Goal: Information Seeking & Learning: Learn about a topic

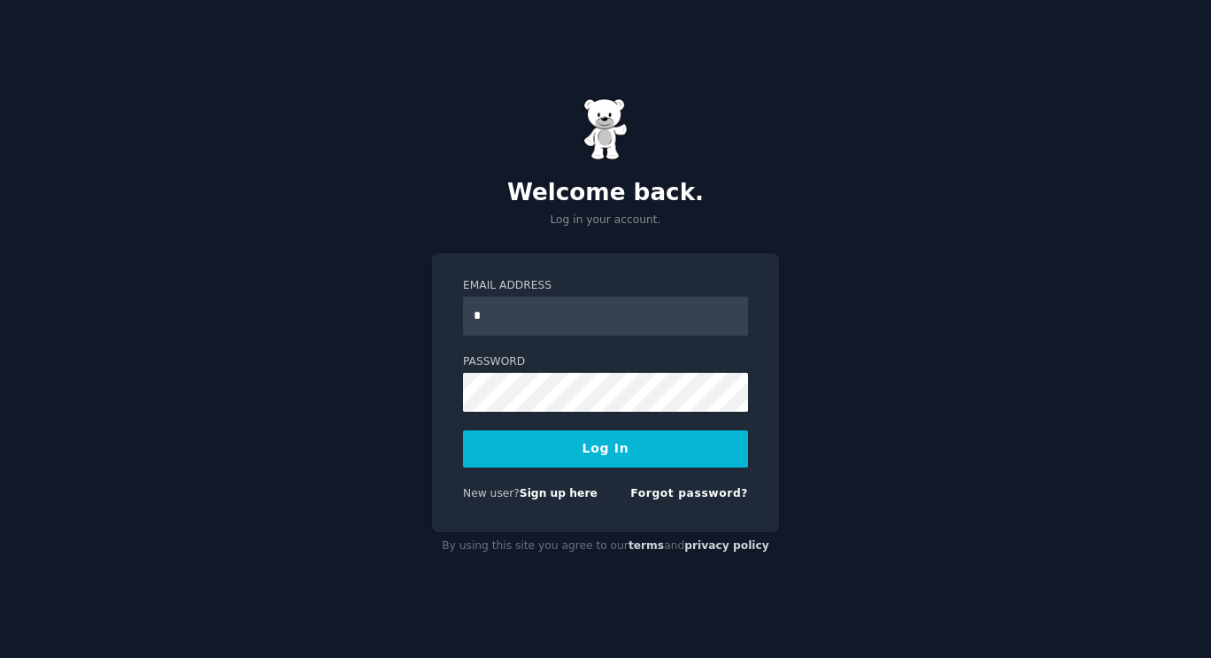
type input "**********"
click at [700, 492] on link "Forgot password?" at bounding box center [689, 493] width 118 height 12
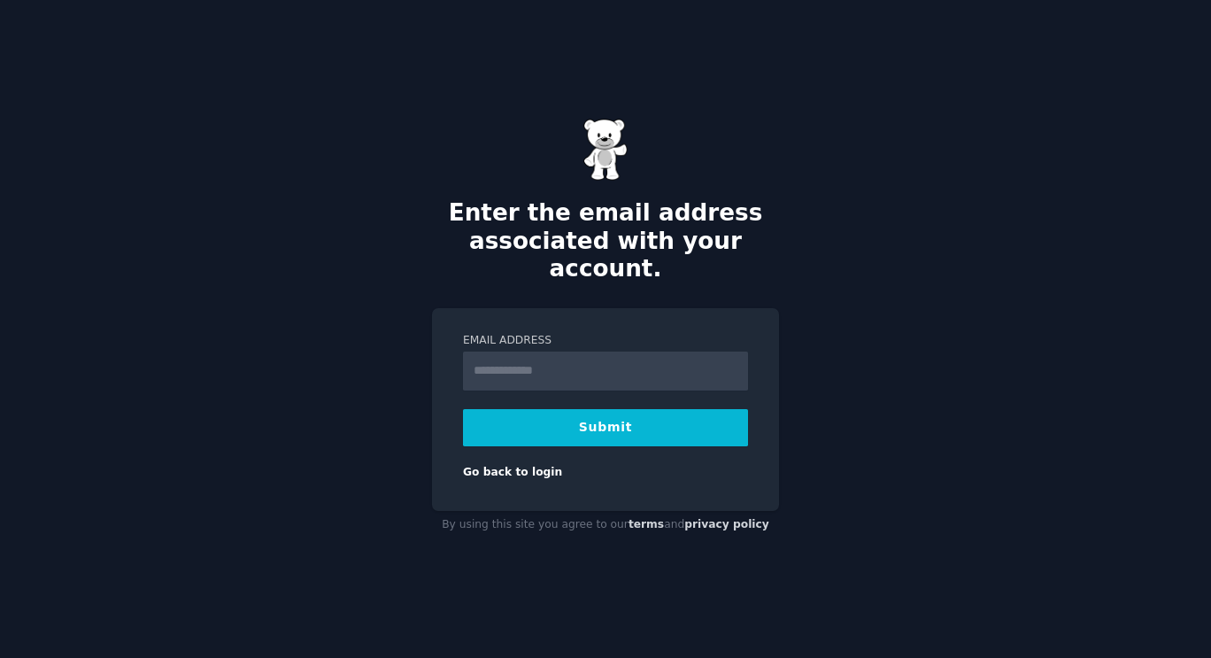
type input "**********"
click at [653, 412] on button "Submit" at bounding box center [605, 427] width 285 height 37
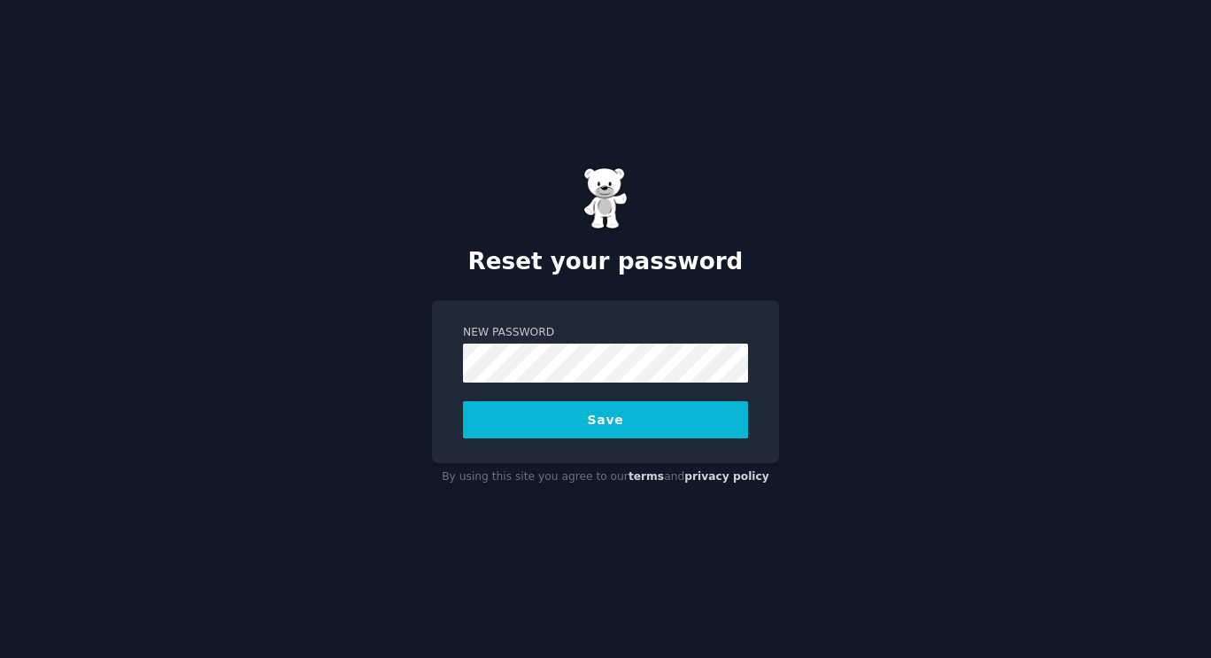
click at [530, 425] on button "Save" at bounding box center [605, 419] width 285 height 37
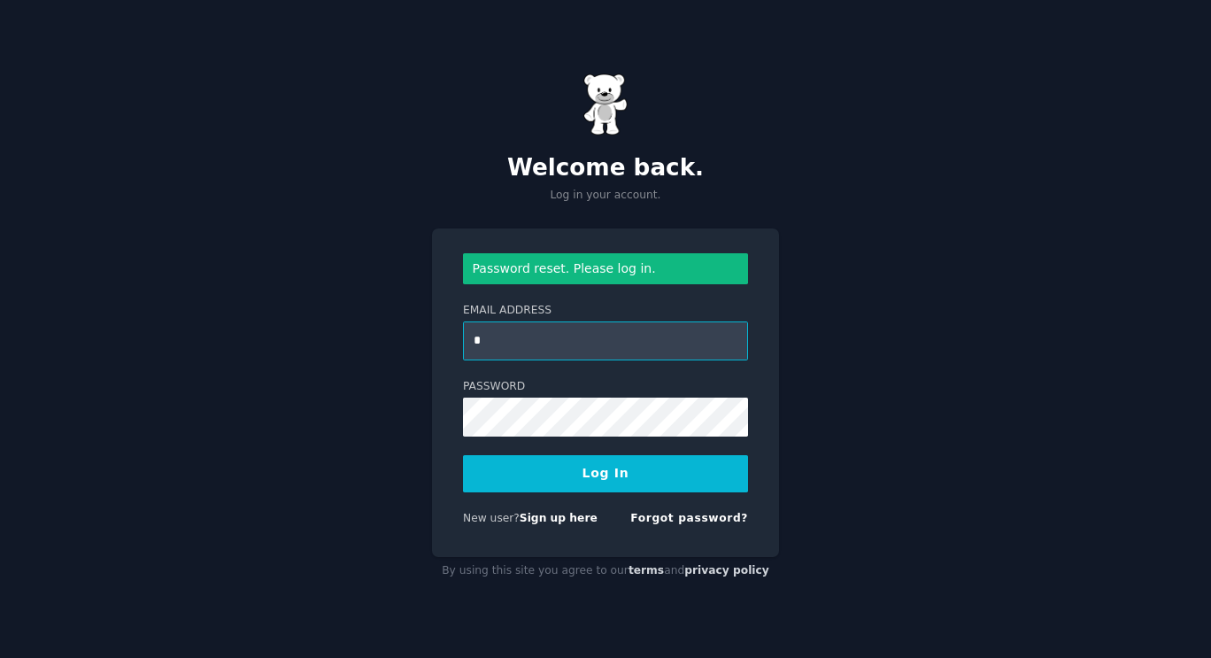
type input "**********"
click at [614, 473] on button "Log In" at bounding box center [605, 473] width 285 height 37
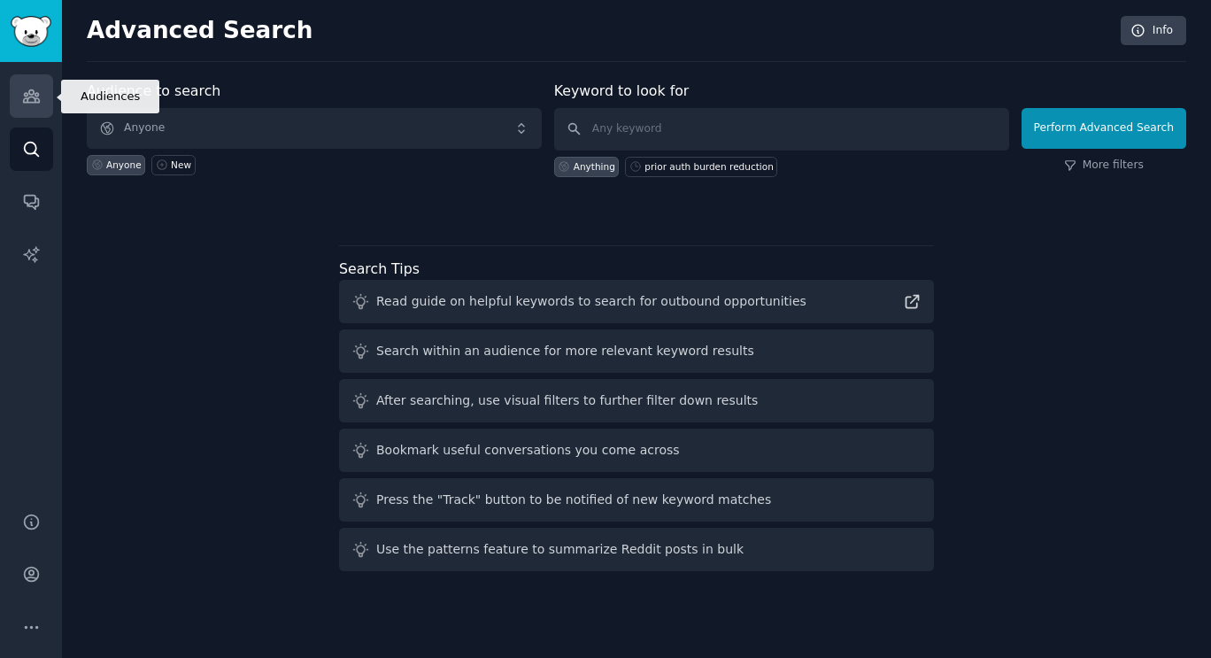
click at [31, 90] on icon "Sidebar" at bounding box center [31, 96] width 19 height 19
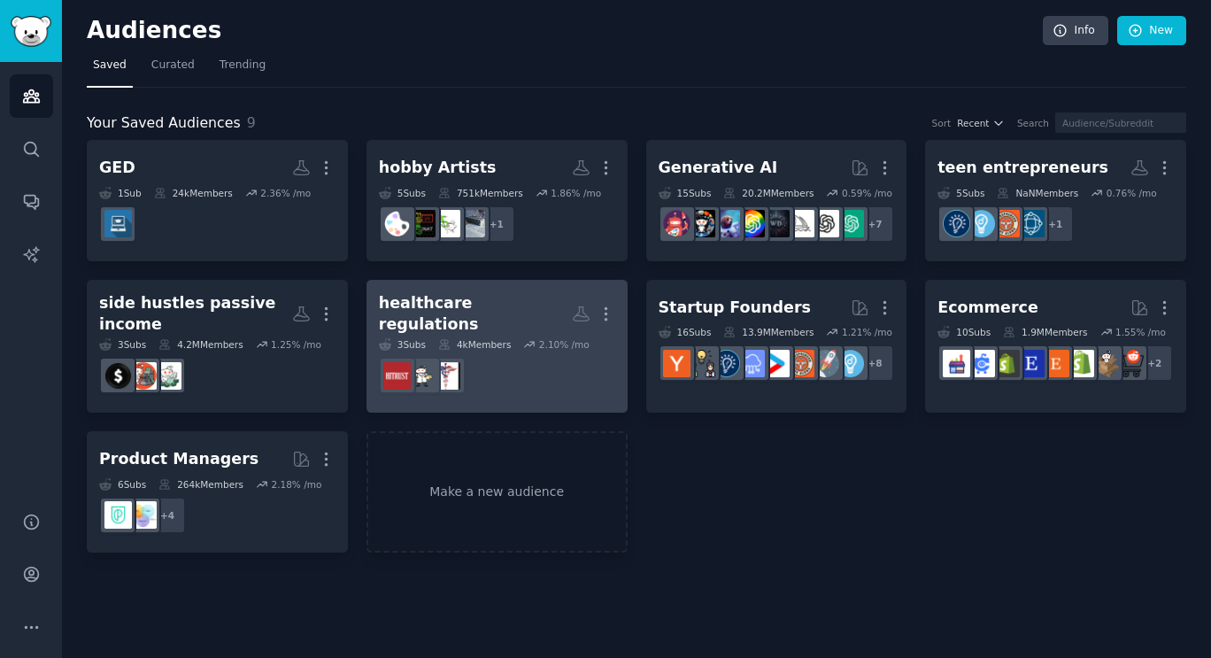
click at [496, 303] on div "healthcare regulations" at bounding box center [475, 313] width 193 height 43
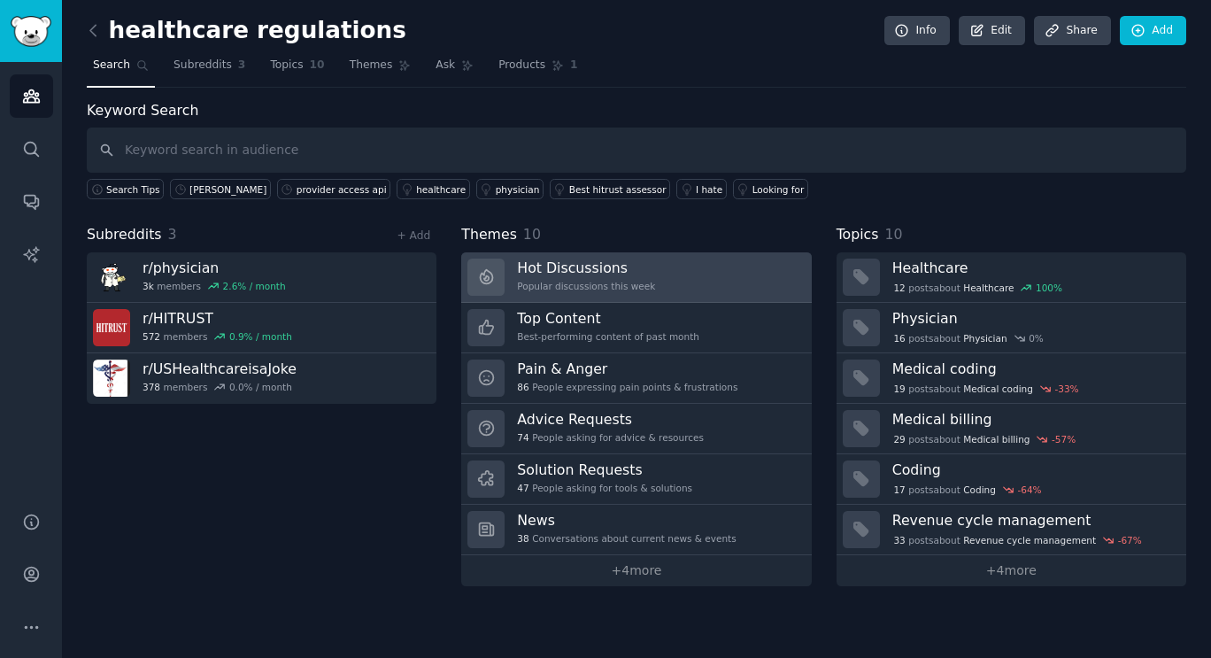
click at [613, 268] on h3 "Hot Discussions" at bounding box center [586, 268] width 138 height 19
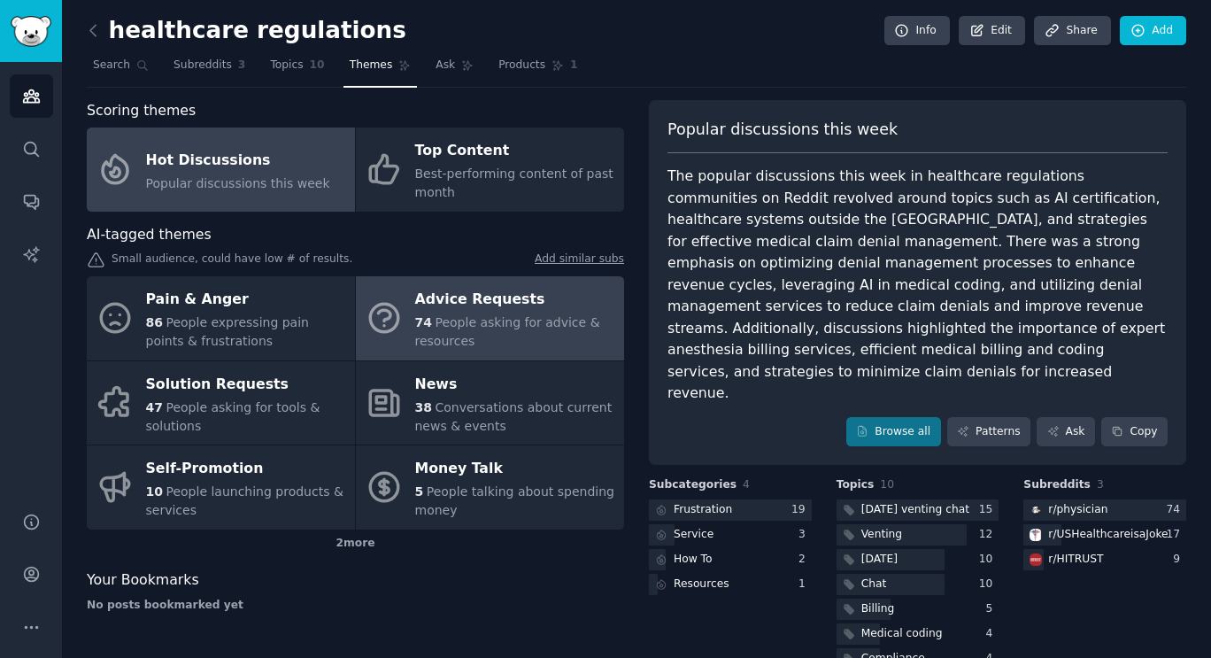
click at [442, 333] on span "People asking for advice & resources" at bounding box center [507, 331] width 185 height 33
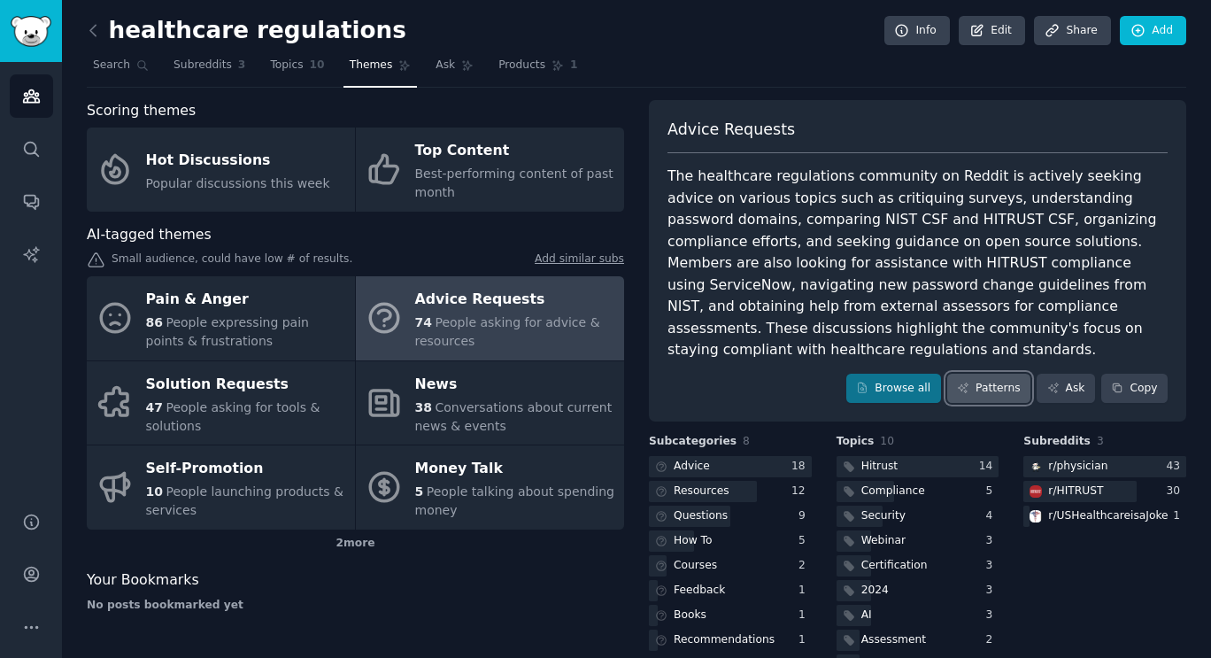
click at [994, 385] on link "Patterns" at bounding box center [988, 389] width 83 height 30
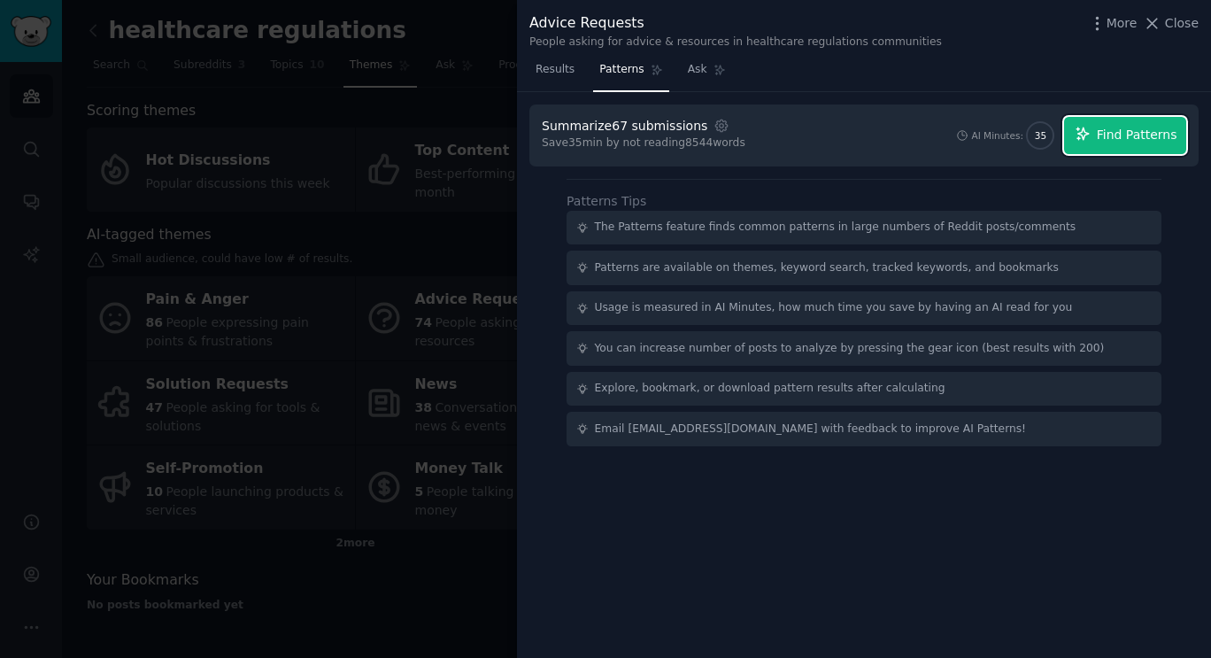
click at [1141, 133] on span "Find Patterns" at bounding box center [1137, 135] width 81 height 19
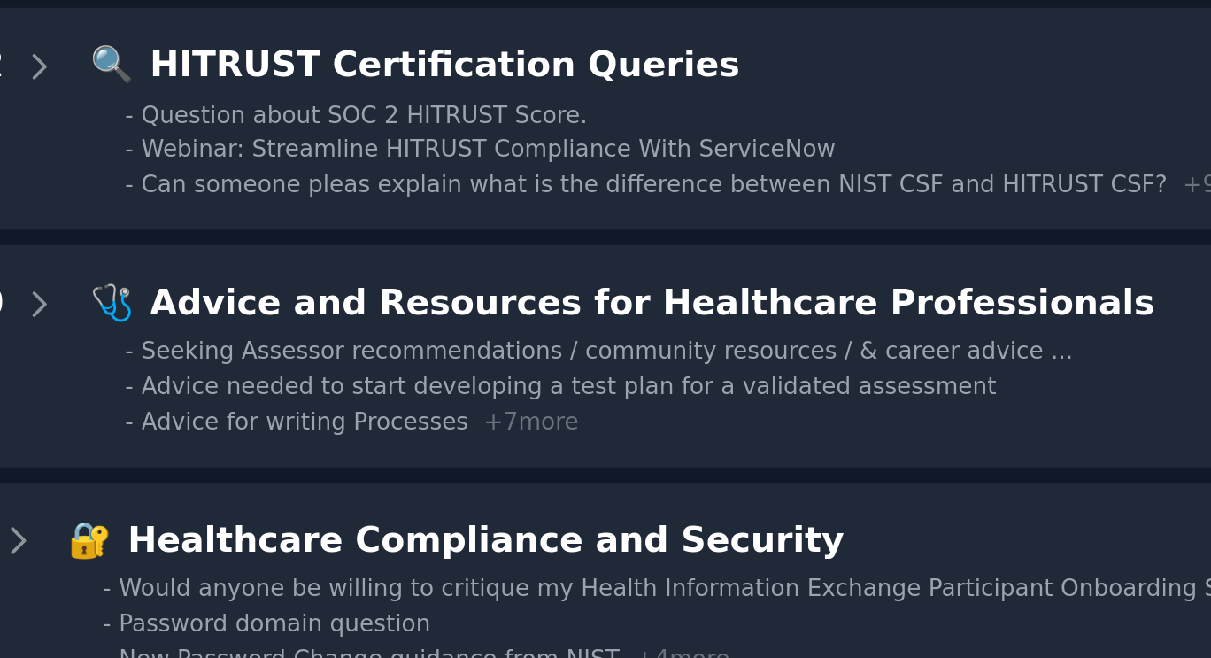
scroll to position [161, 0]
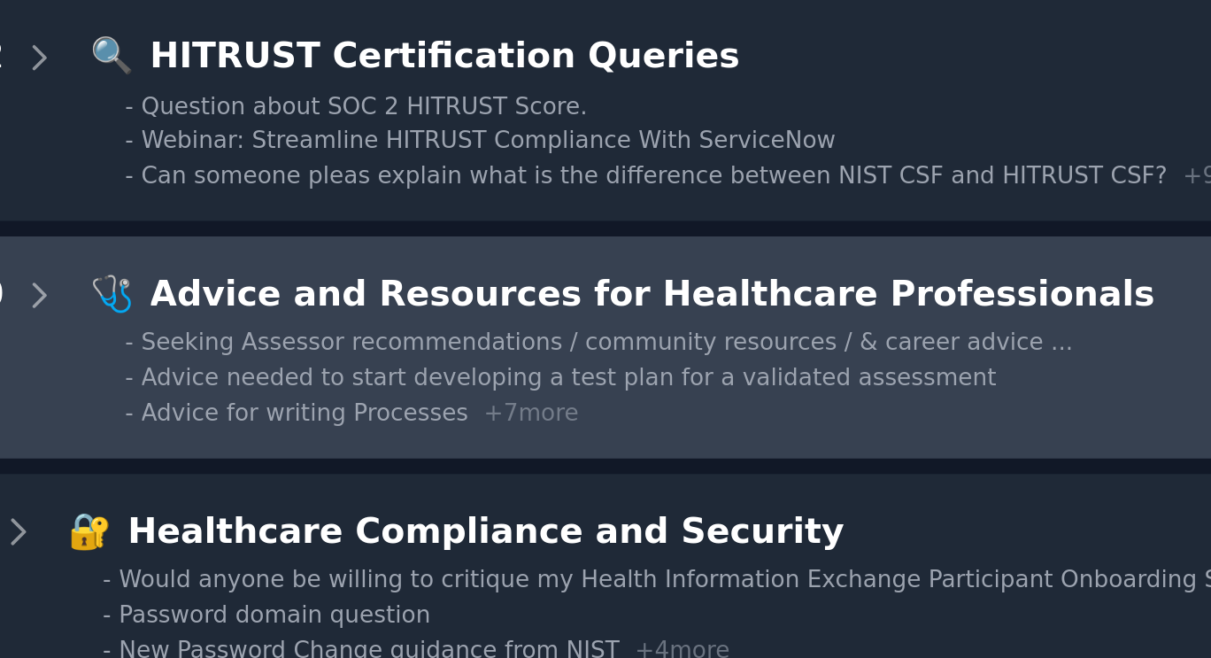
click at [904, 256] on span "Advice needed to start developing a test plan for a validated assessment" at bounding box center [785, 256] width 341 height 11
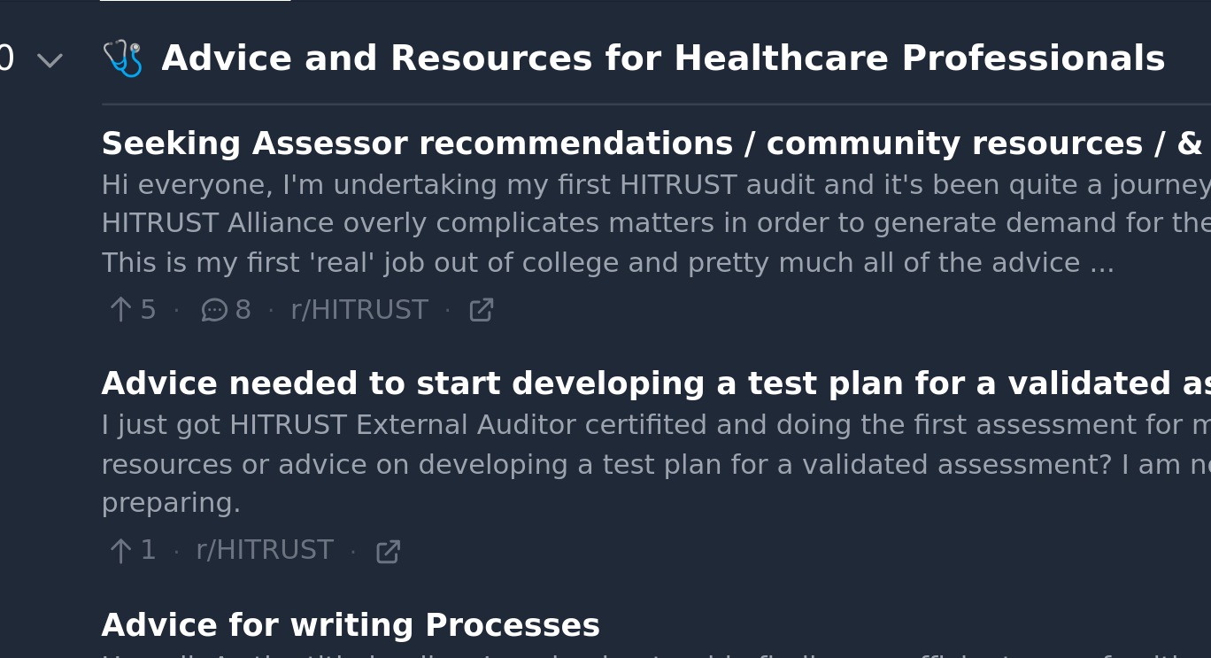
scroll to position [272, 0]
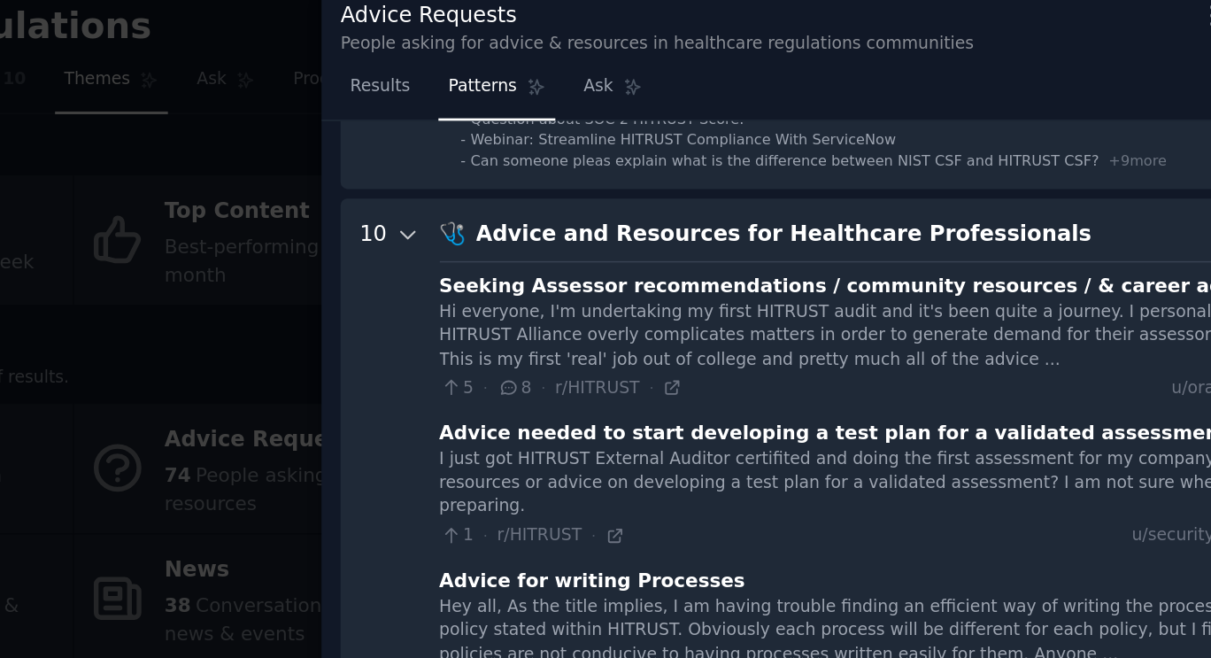
click at [570, 166] on icon at bounding box center [574, 167] width 16 height 16
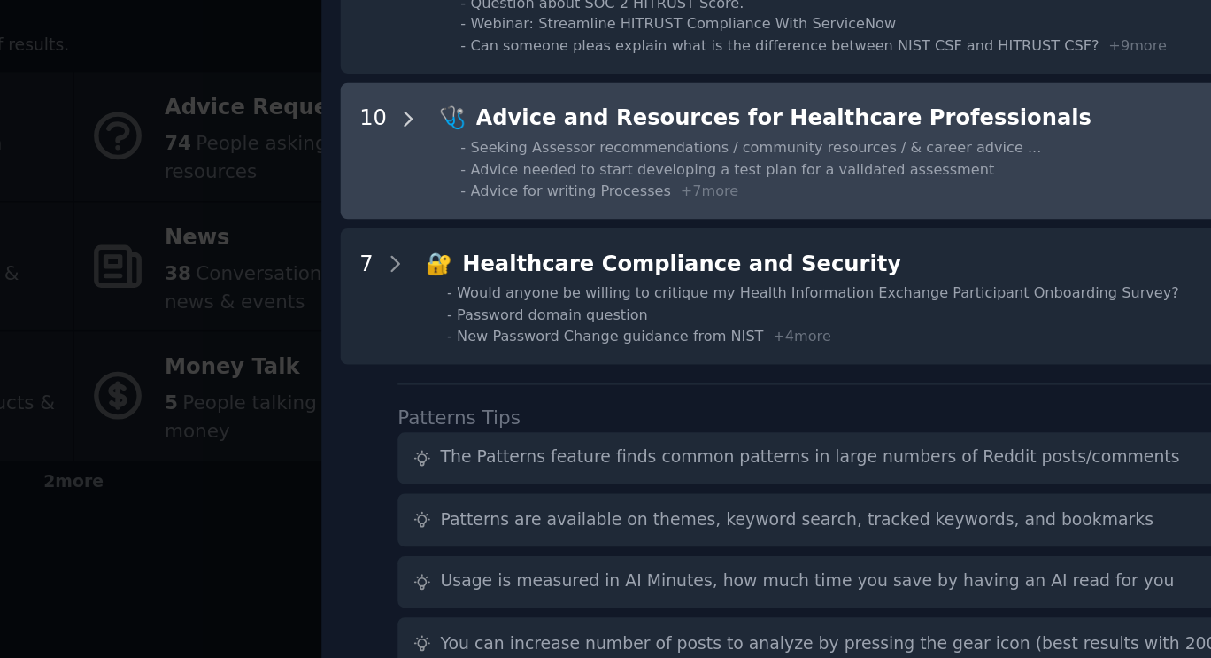
scroll to position [0, 0]
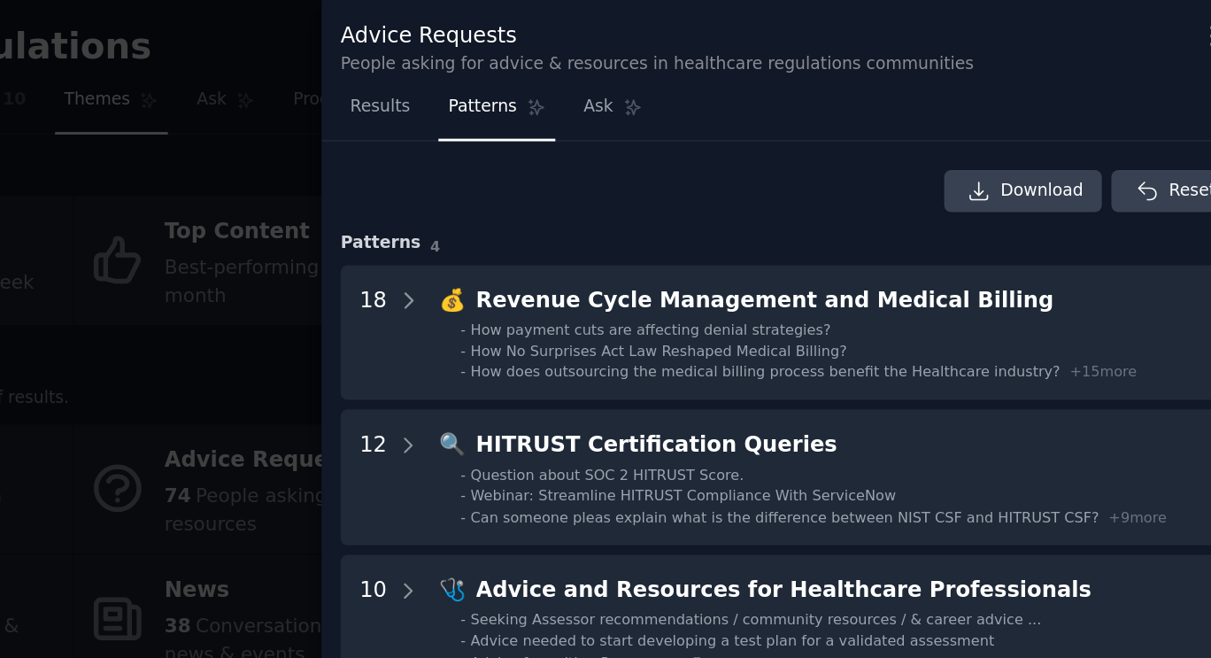
click at [459, 28] on div at bounding box center [605, 329] width 1211 height 658
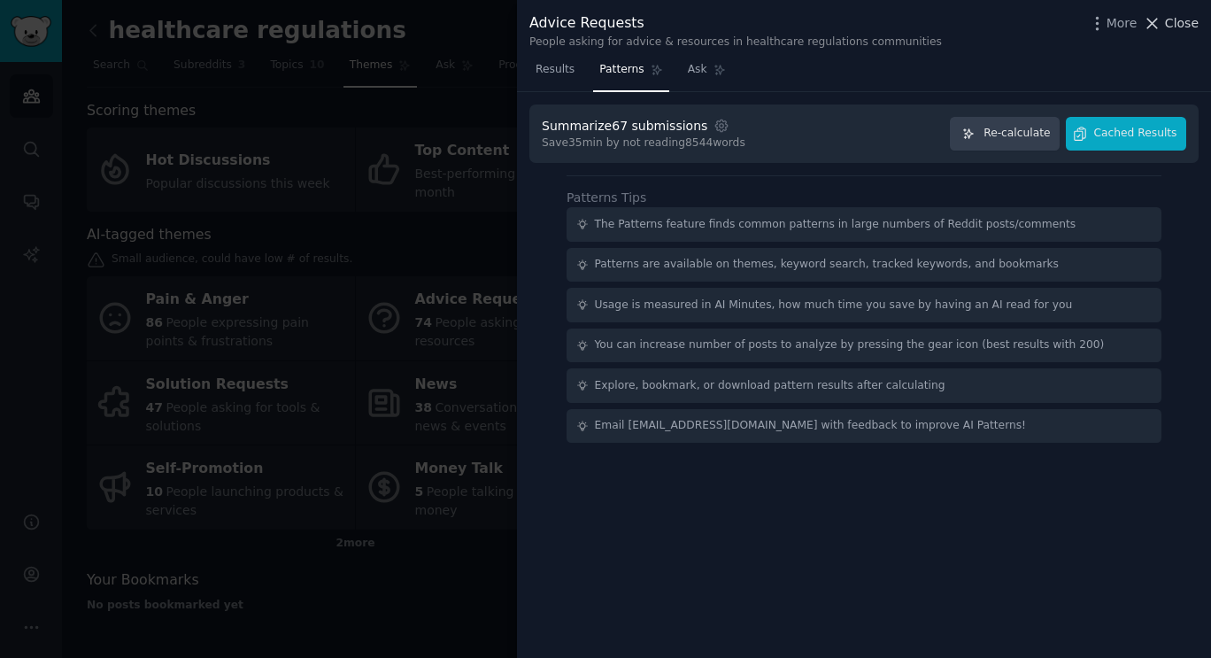
click at [1188, 20] on span "Close" at bounding box center [1182, 23] width 34 height 19
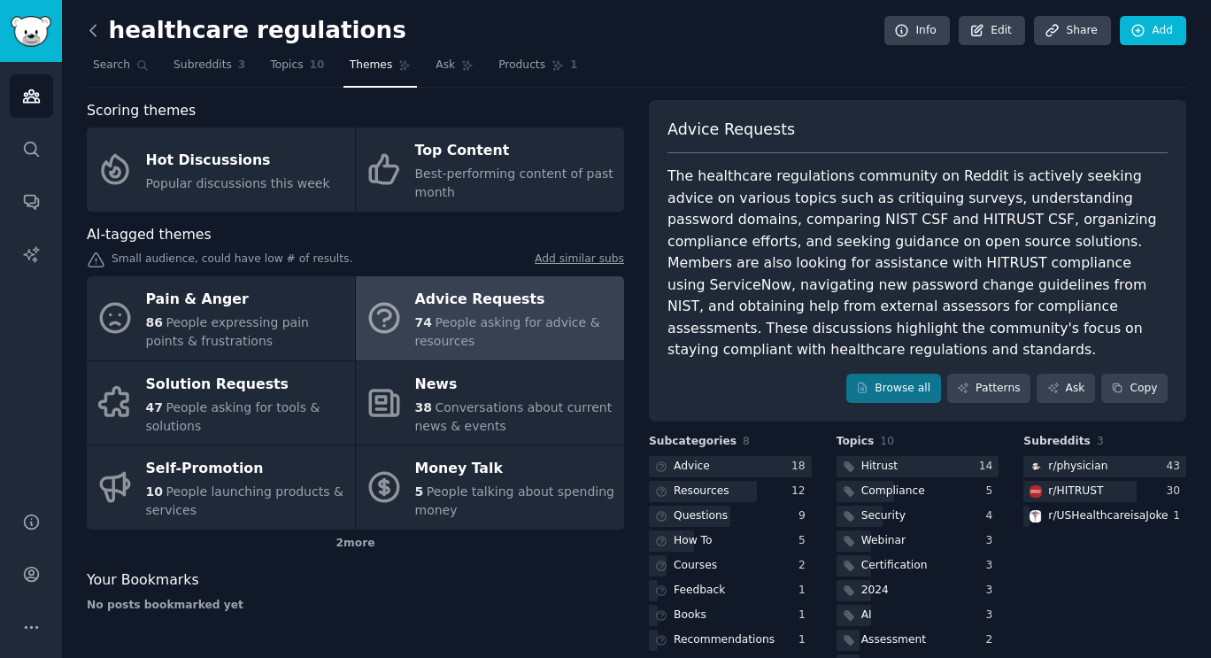
click at [89, 33] on icon at bounding box center [93, 30] width 19 height 19
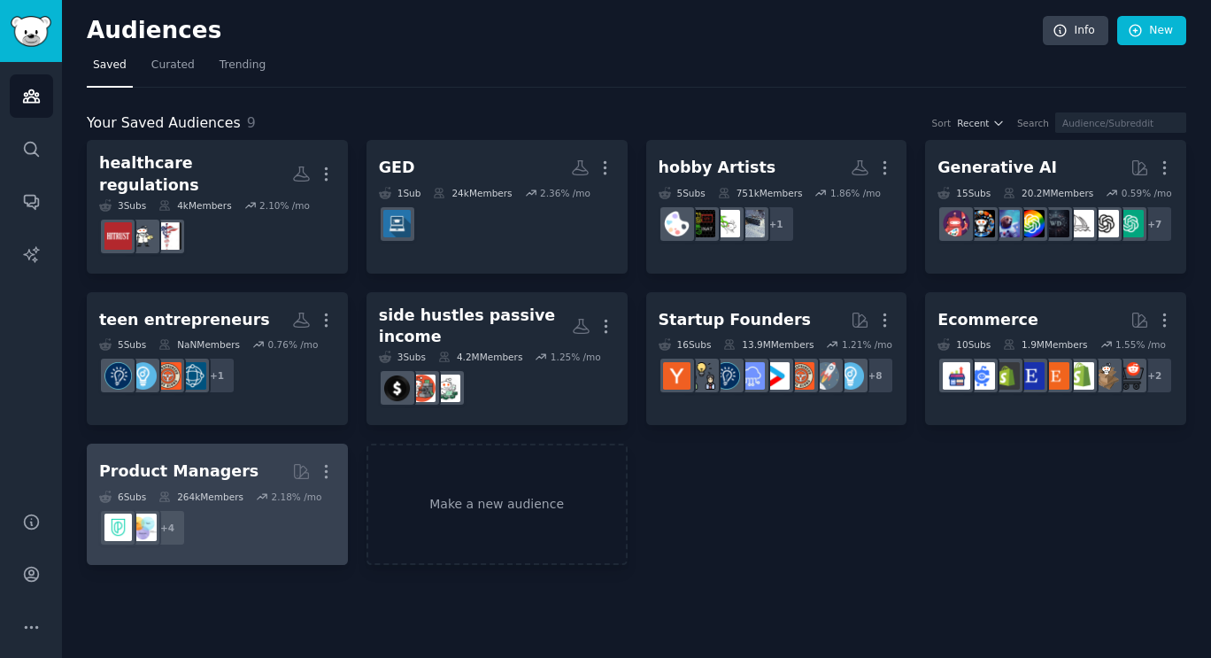
click at [218, 460] on div "Product Managers" at bounding box center [178, 471] width 159 height 22
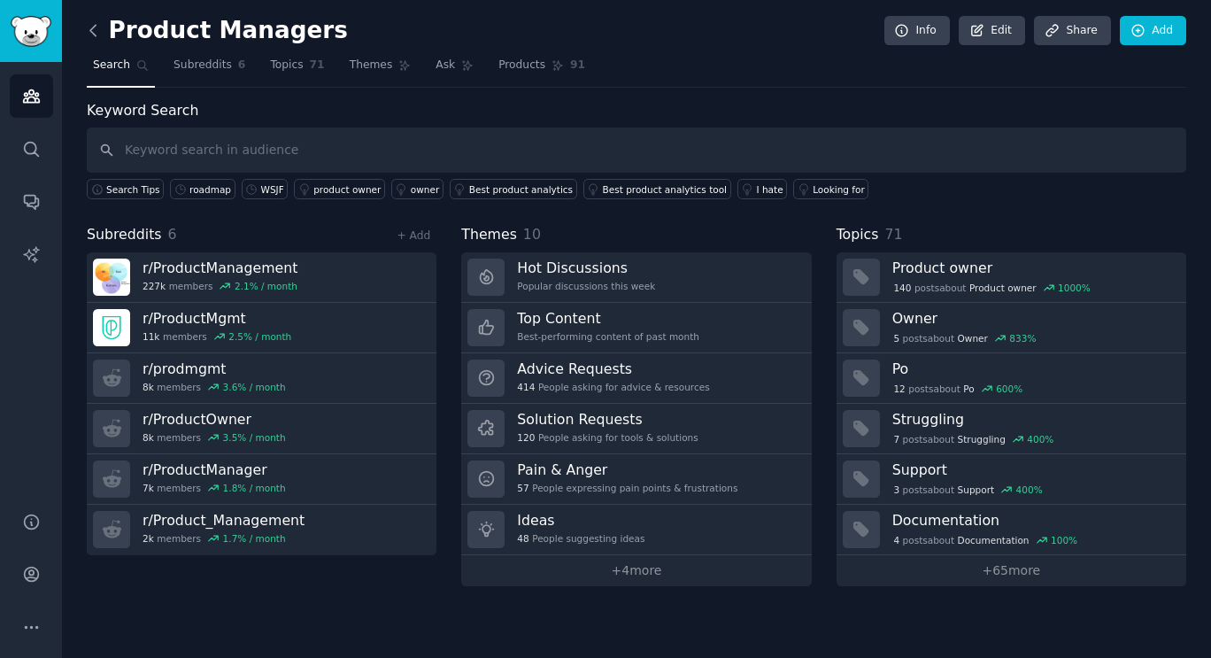
click at [91, 27] on icon at bounding box center [93, 30] width 19 height 19
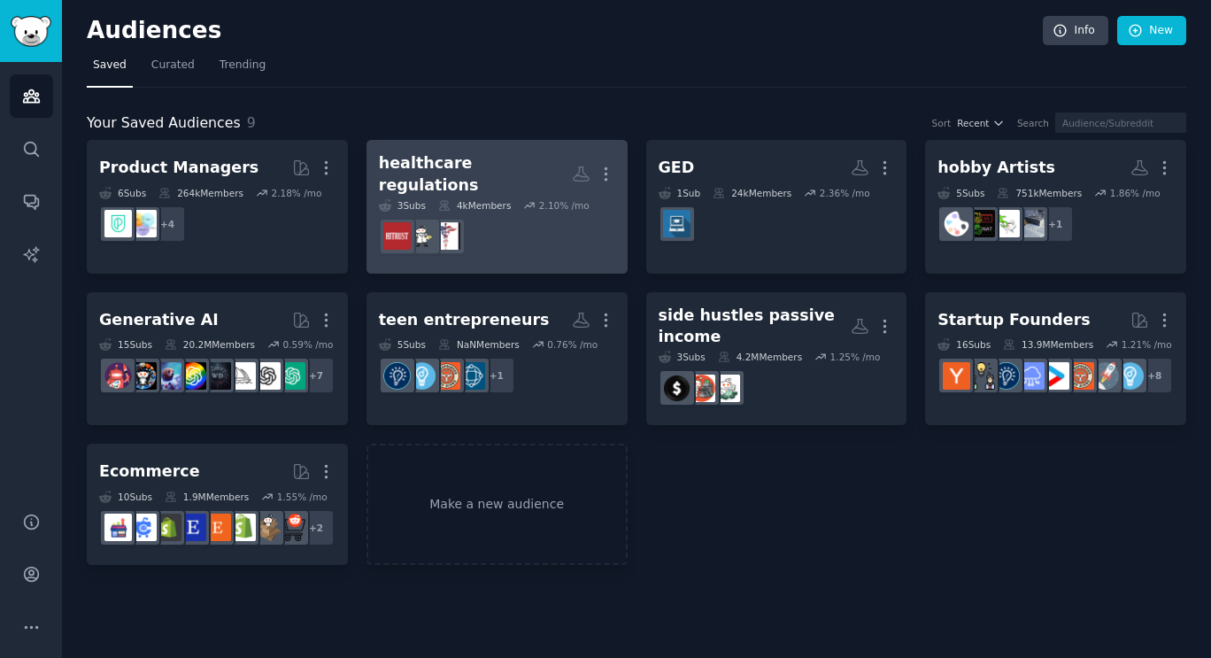
click at [507, 166] on div "healthcare regulations" at bounding box center [475, 173] width 193 height 43
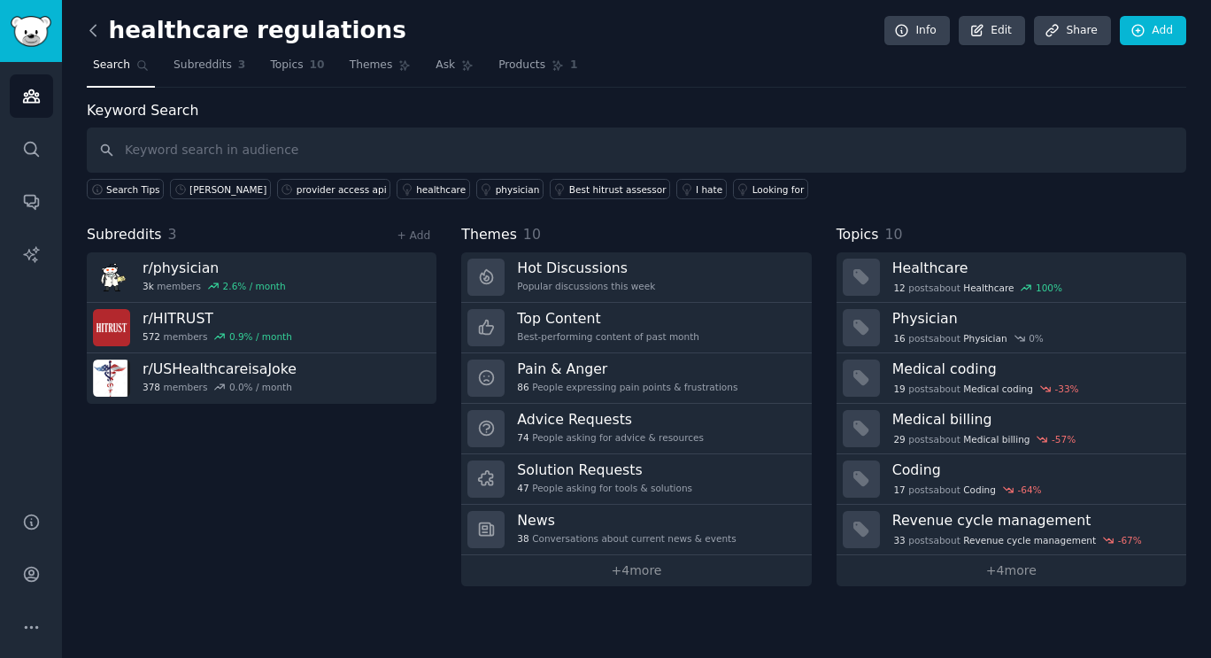
click at [92, 31] on icon at bounding box center [93, 30] width 19 height 19
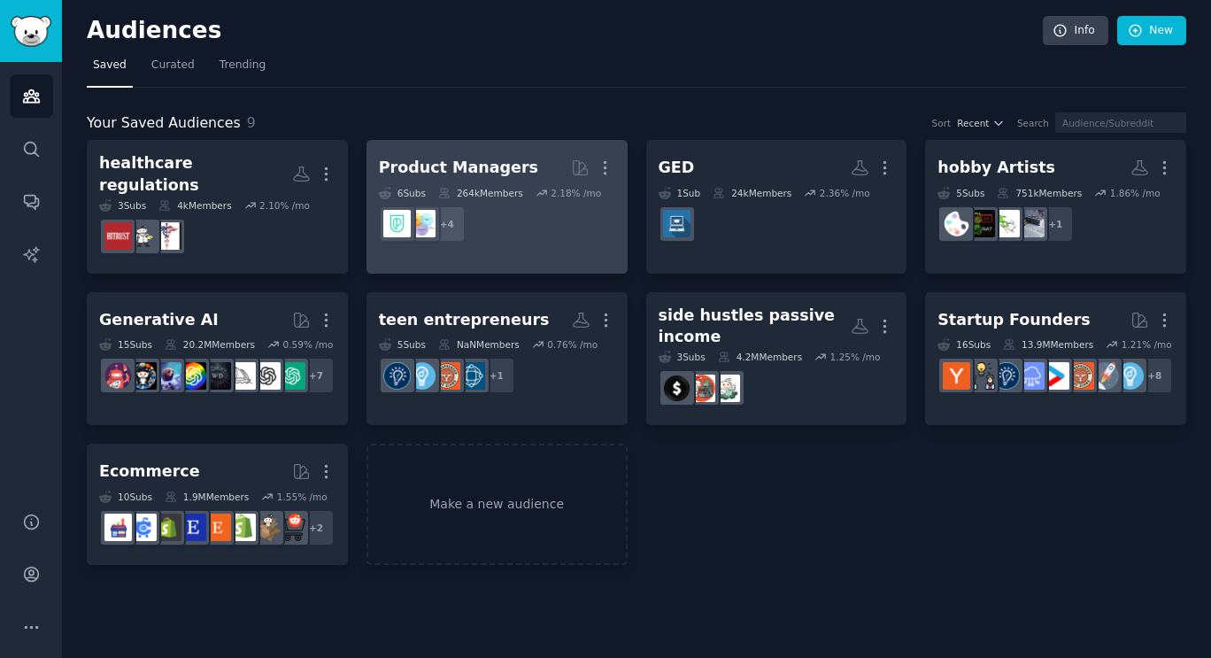
click at [489, 180] on h2 "Product Managers More" at bounding box center [497, 167] width 236 height 31
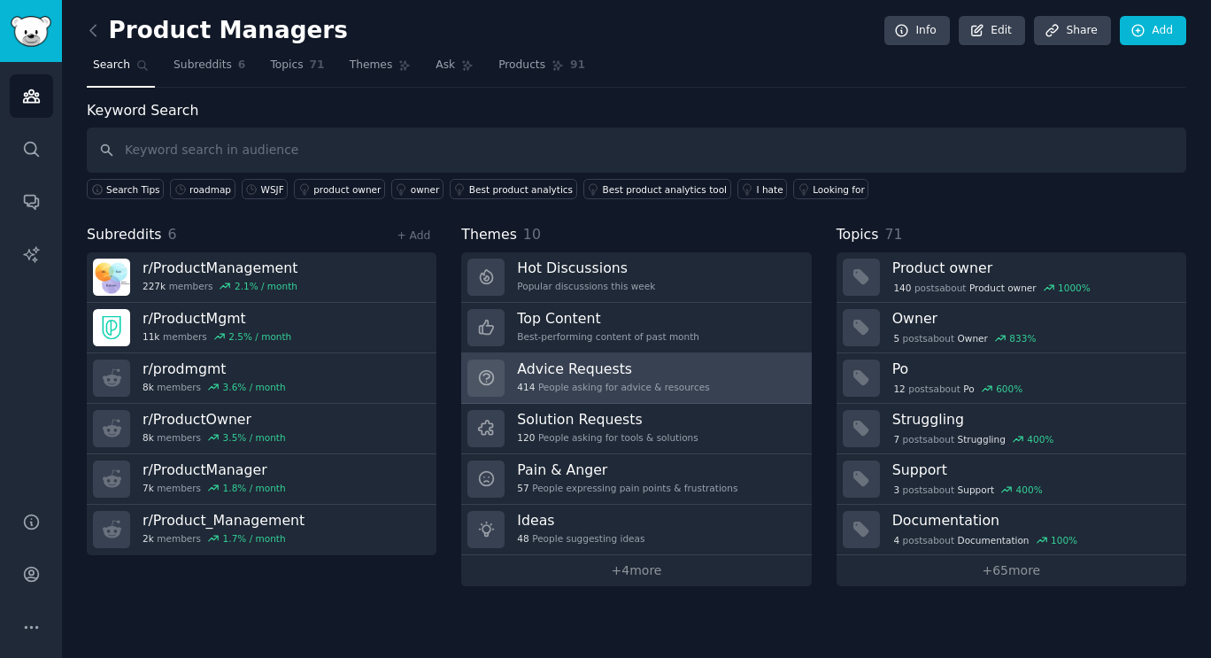
click at [578, 368] on h3 "Advice Requests" at bounding box center [613, 369] width 192 height 19
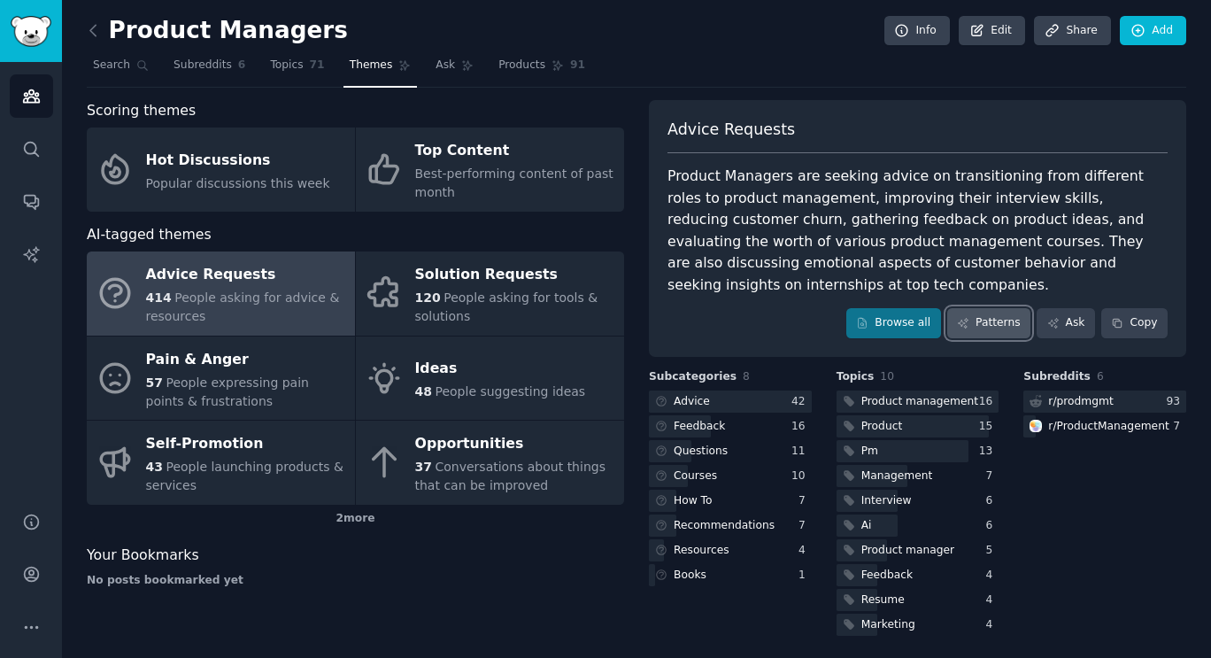
click at [1004, 308] on link "Patterns" at bounding box center [988, 323] width 83 height 30
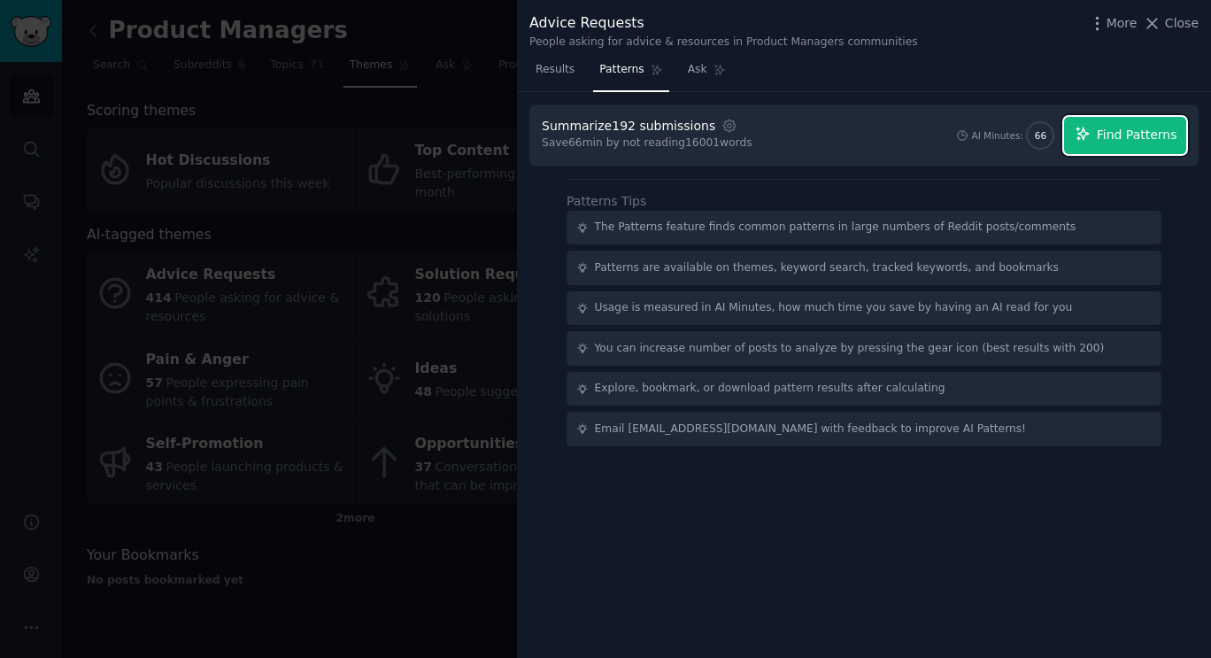
click at [1127, 126] on span "Find Patterns" at bounding box center [1137, 135] width 81 height 19
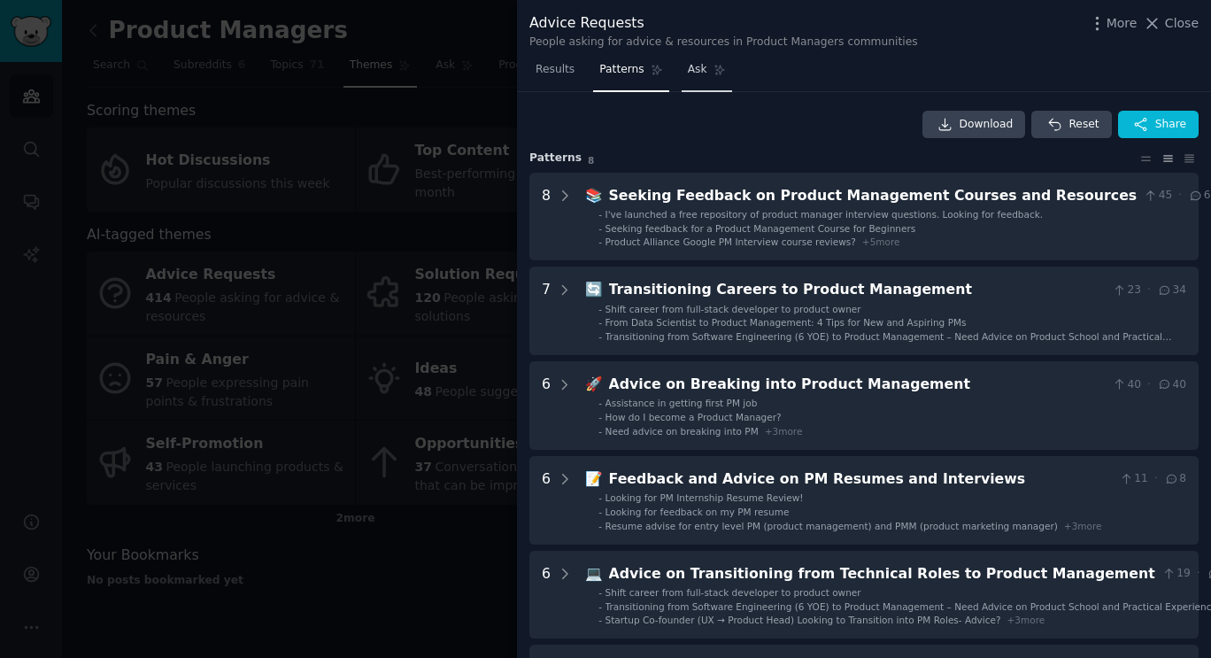
click at [693, 65] on span "Ask" at bounding box center [697, 70] width 19 height 16
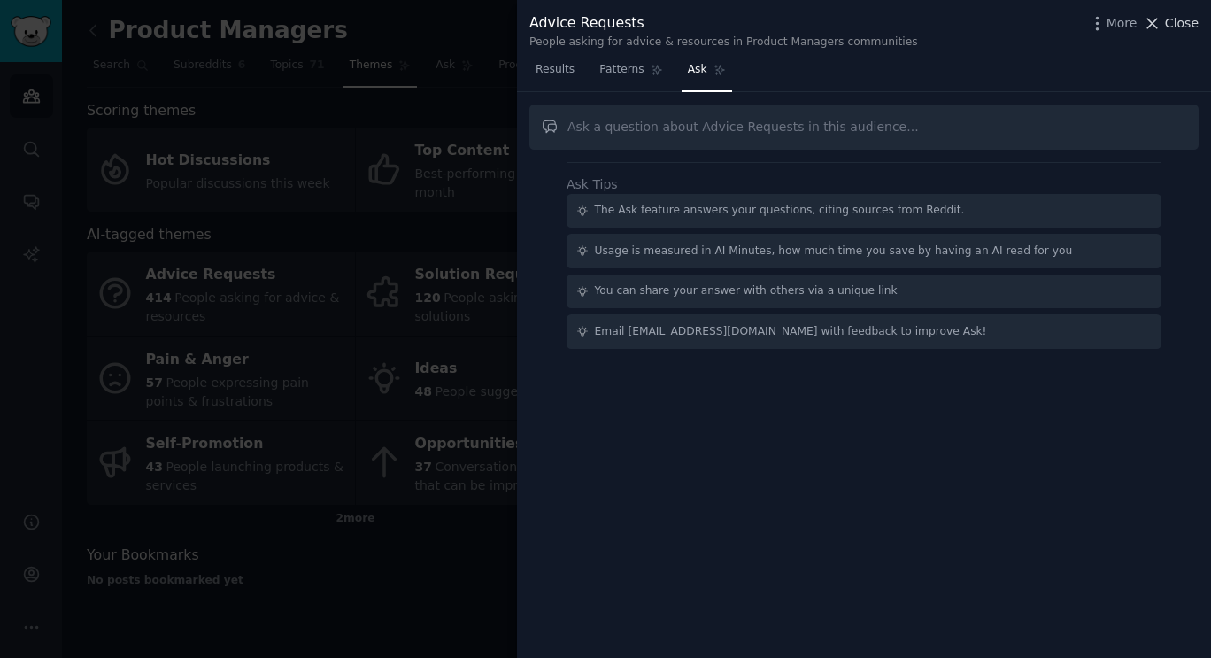
click at [1156, 23] on icon at bounding box center [1154, 24] width 10 height 10
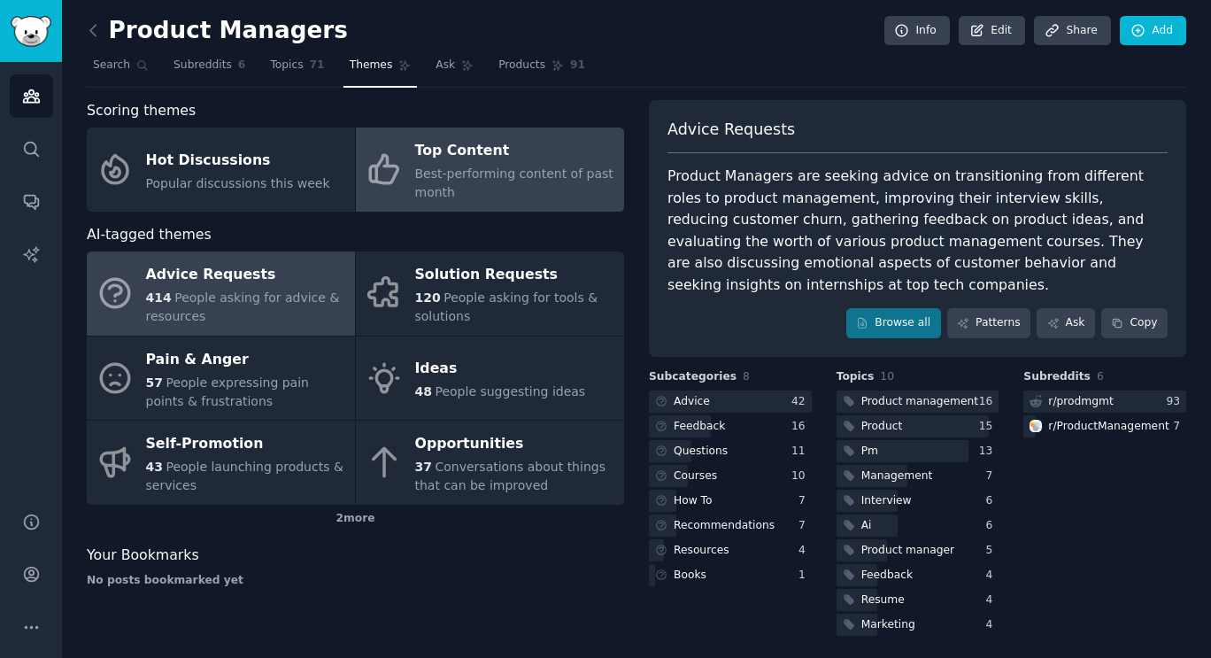
click at [533, 173] on span "Best-performing content of past month" at bounding box center [514, 182] width 198 height 33
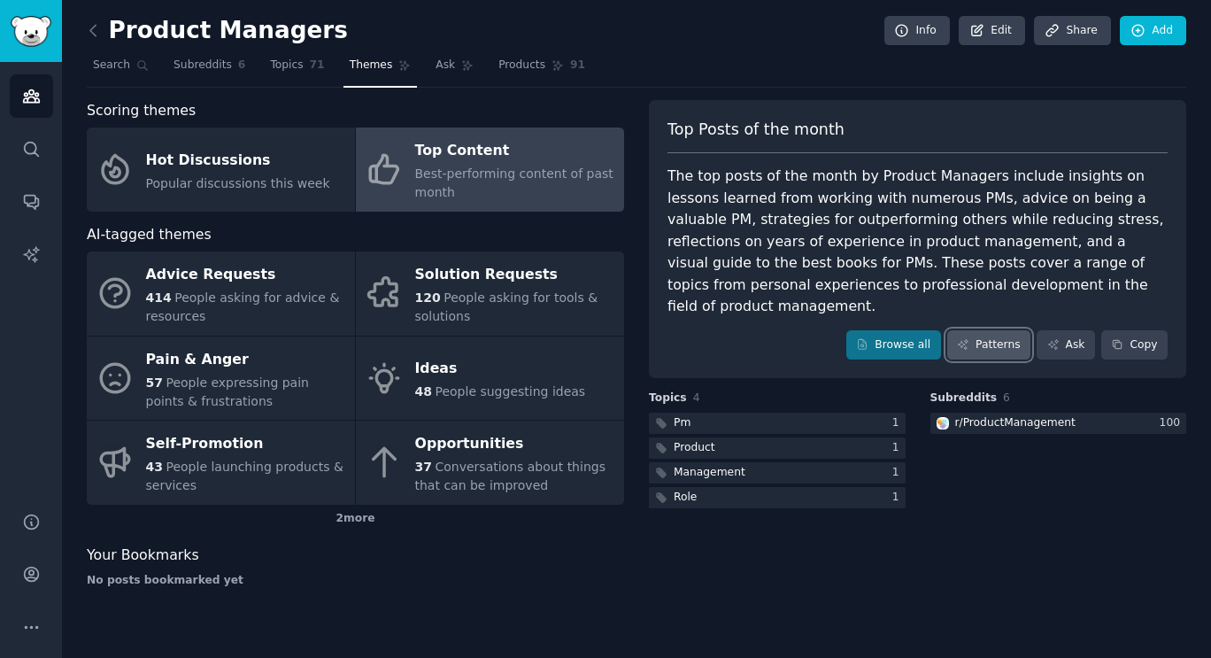
click at [1007, 330] on link "Patterns" at bounding box center [988, 345] width 83 height 30
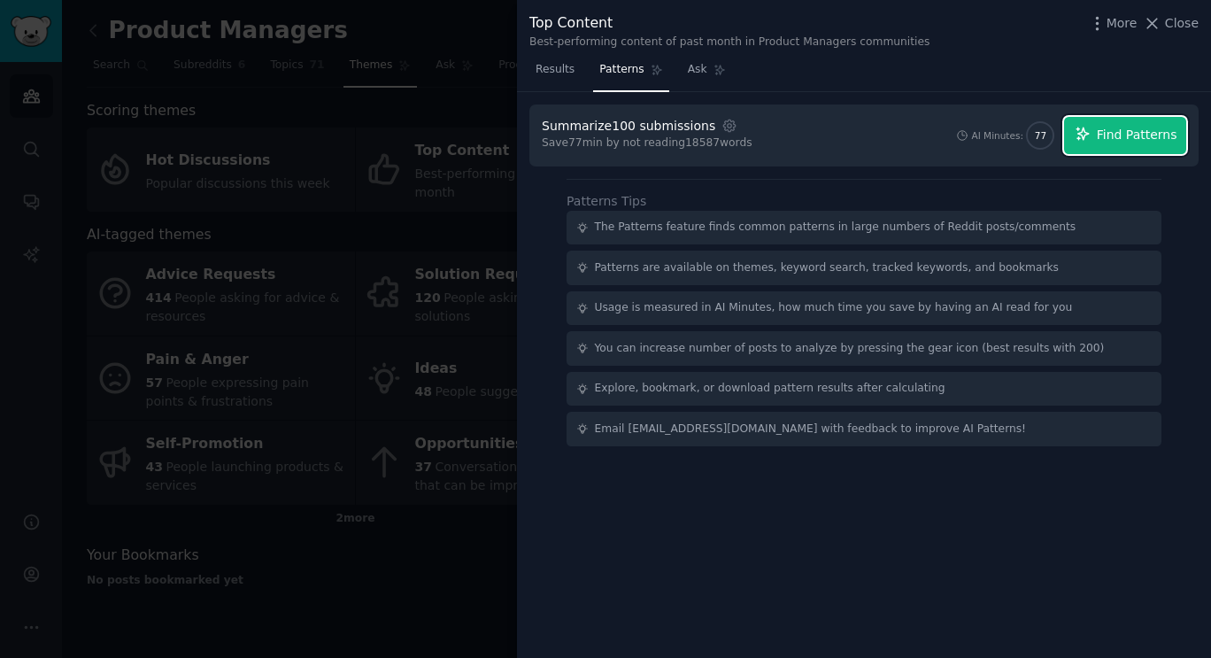
click at [1136, 136] on span "Find Patterns" at bounding box center [1137, 135] width 81 height 19
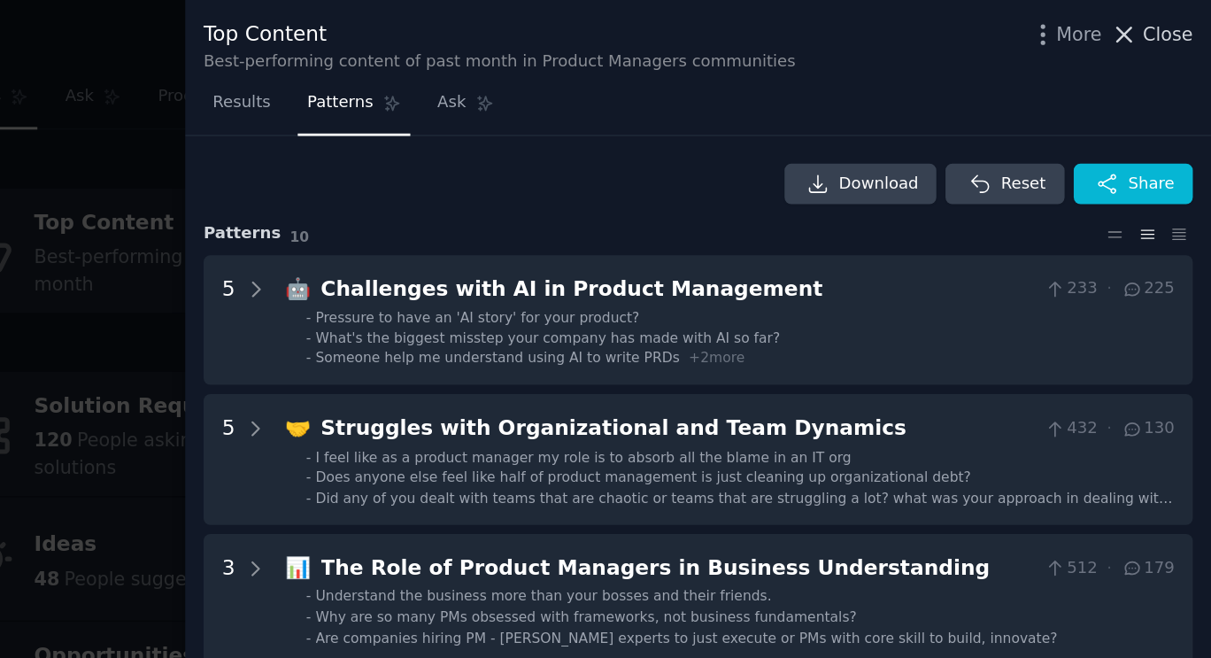
click at [1162, 26] on icon at bounding box center [1152, 23] width 19 height 19
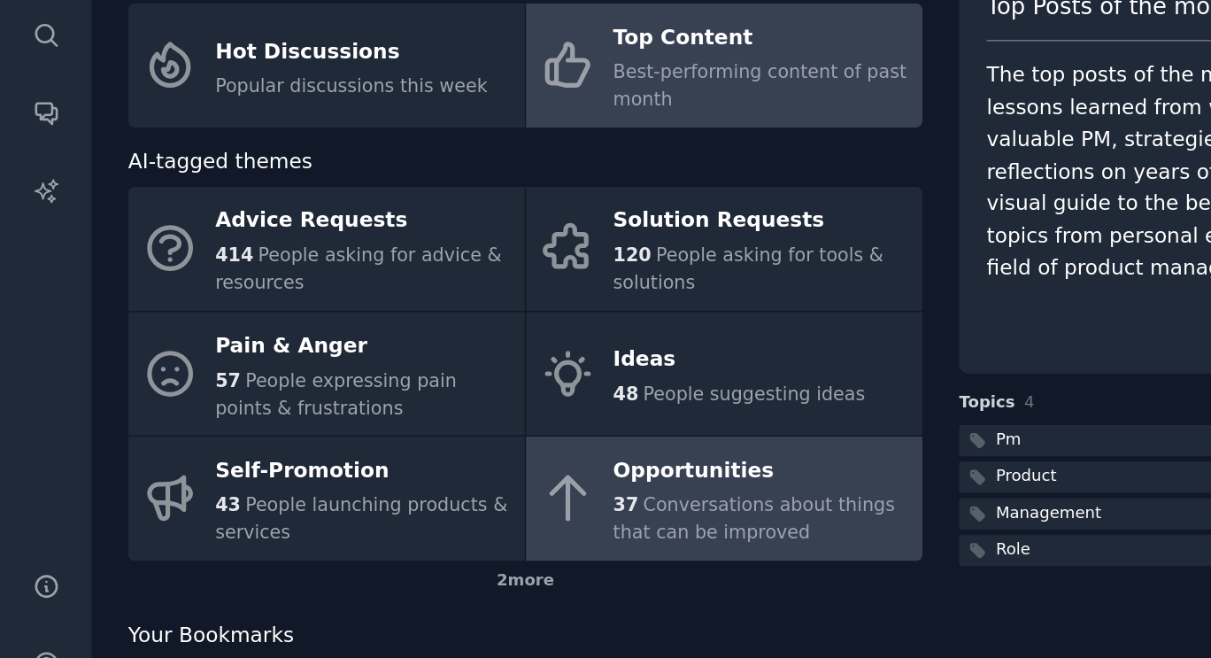
click at [497, 460] on span "Conversations about things that can be improved" at bounding box center [510, 476] width 190 height 33
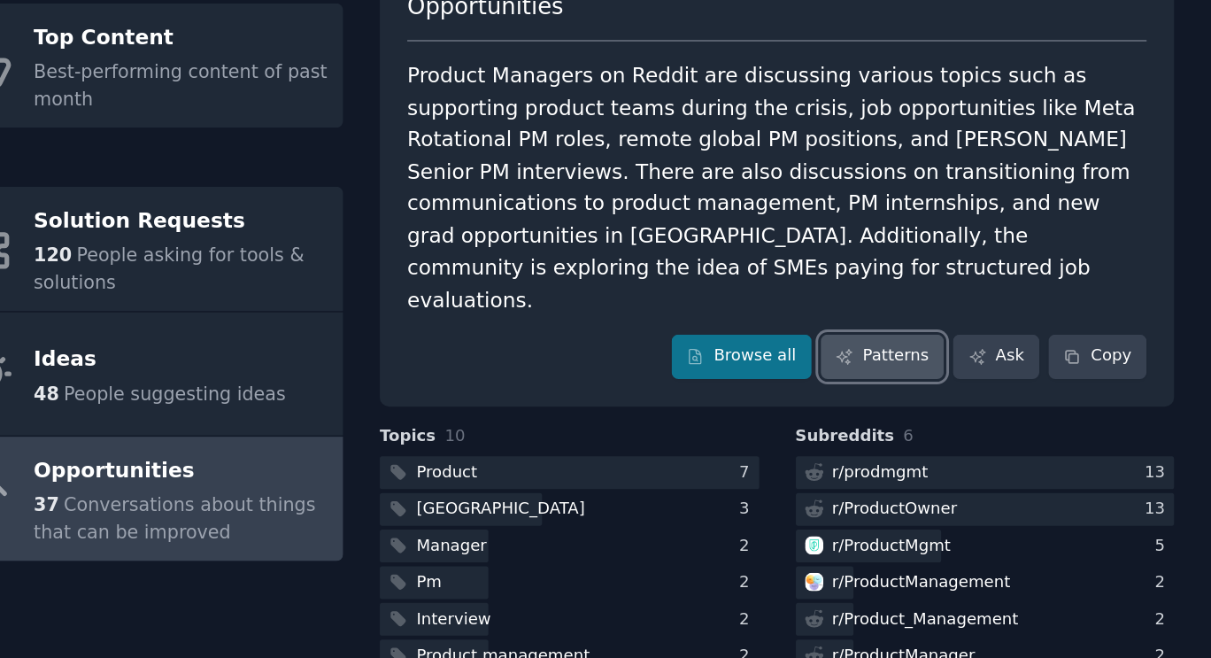
click at [1007, 352] on link "Patterns" at bounding box center [988, 367] width 83 height 30
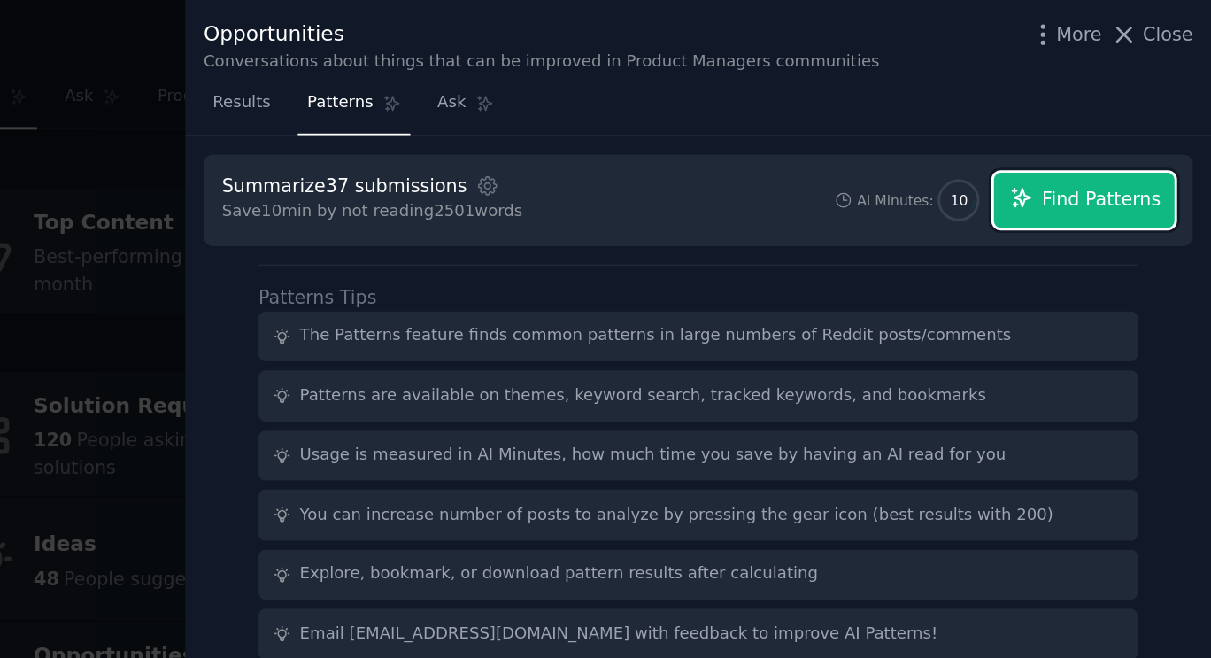
click at [1141, 139] on span "Find Patterns" at bounding box center [1137, 135] width 81 height 19
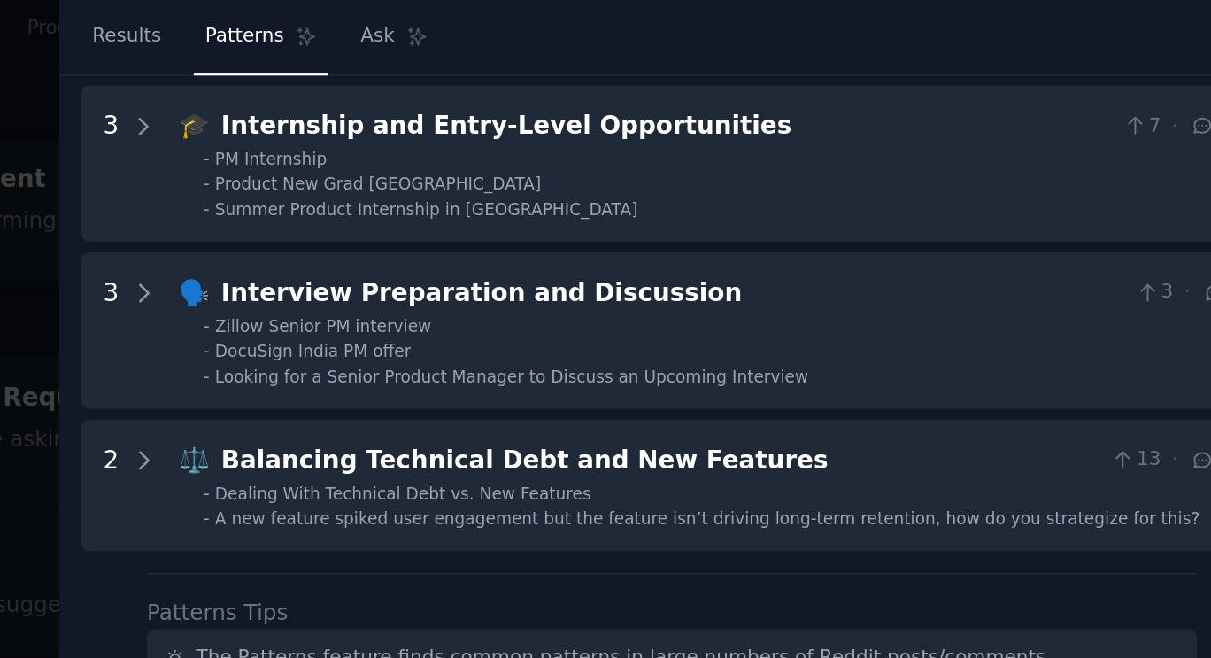
scroll to position [265, 0]
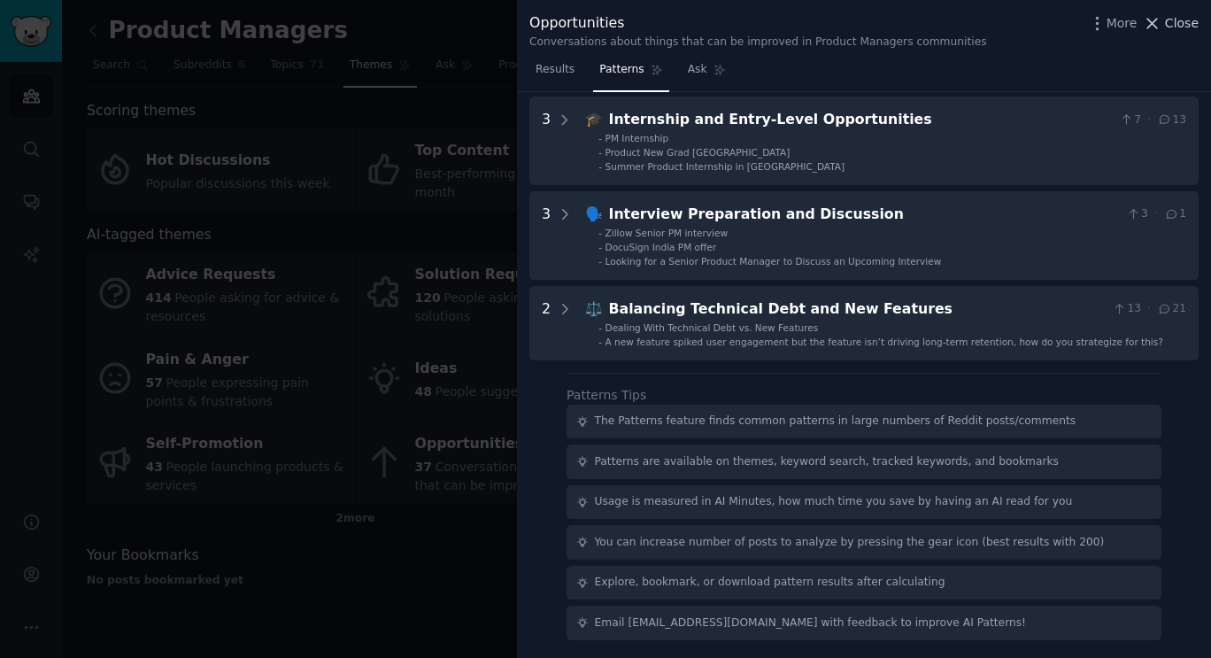
click at [1173, 32] on span "Close" at bounding box center [1182, 23] width 34 height 19
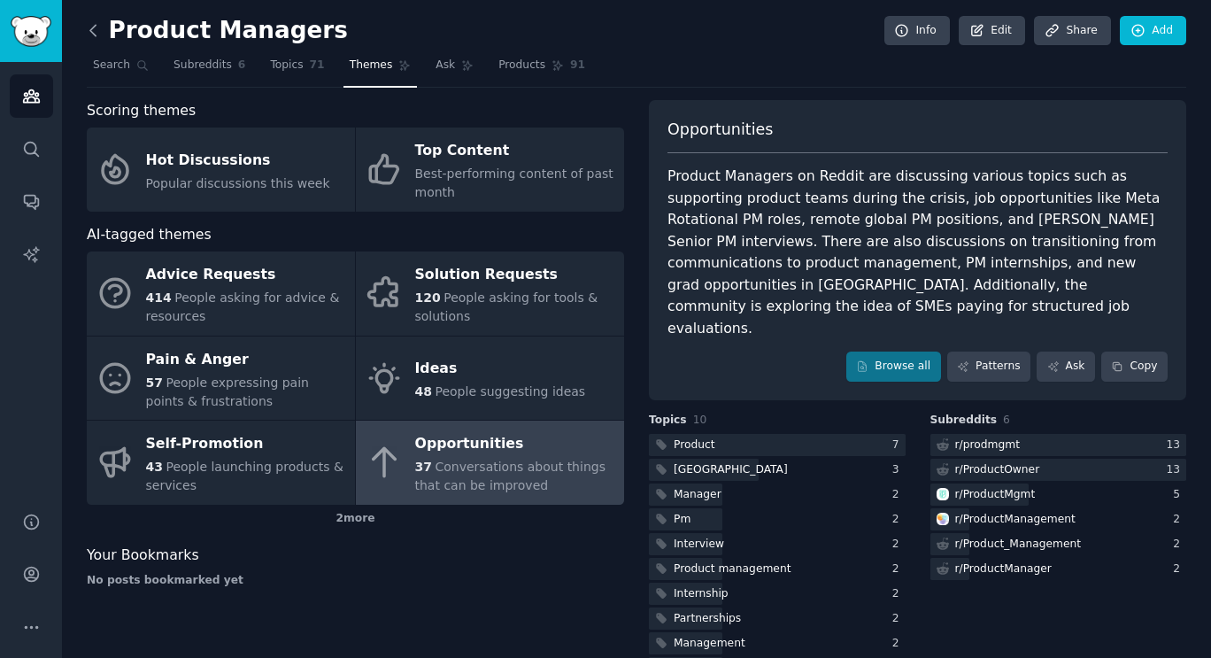
click at [95, 30] on icon at bounding box center [93, 30] width 19 height 19
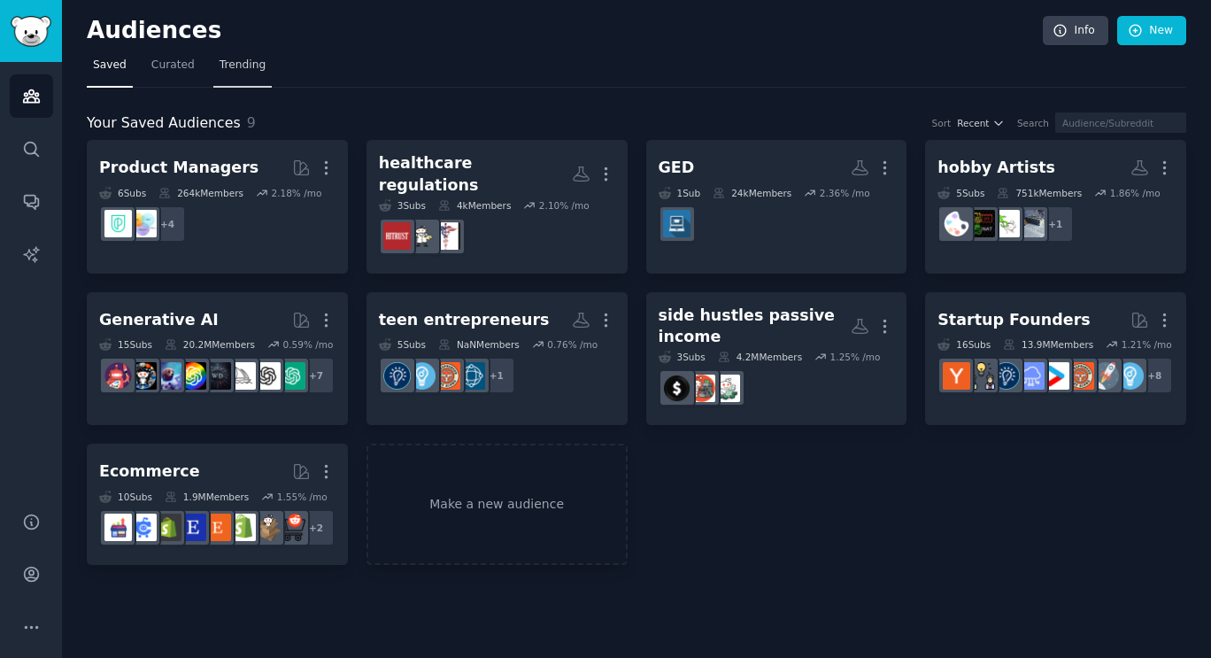
click at [232, 66] on span "Trending" at bounding box center [243, 66] width 46 height 16
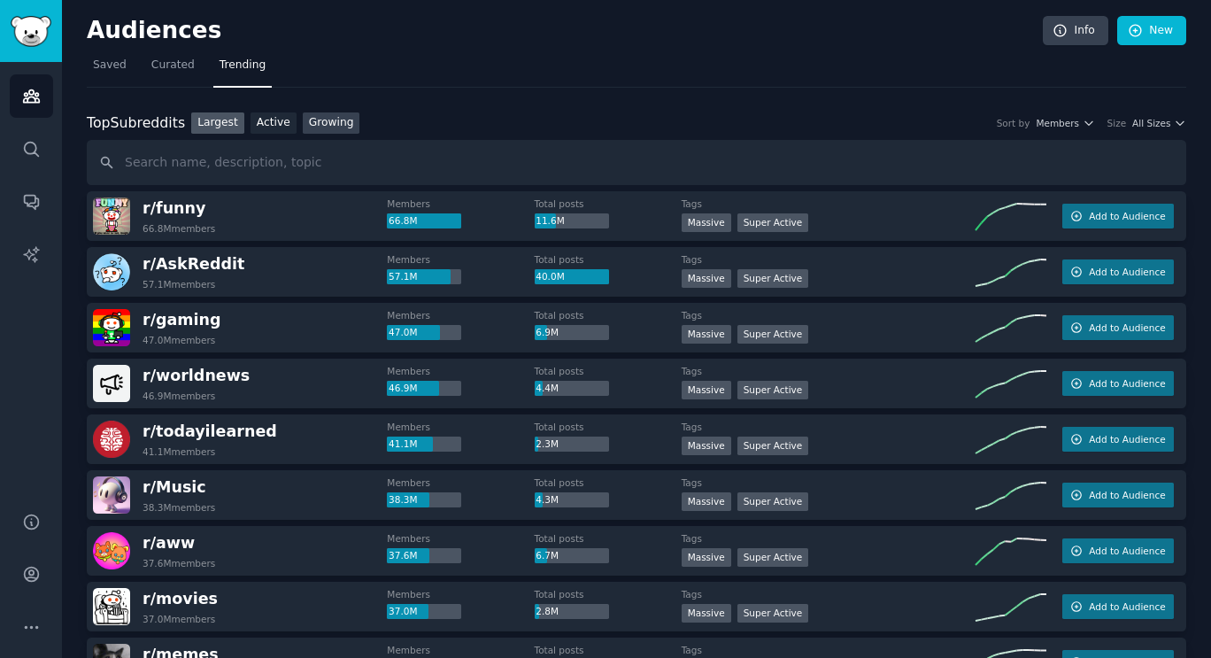
click at [325, 116] on link "Growing" at bounding box center [332, 123] width 58 height 22
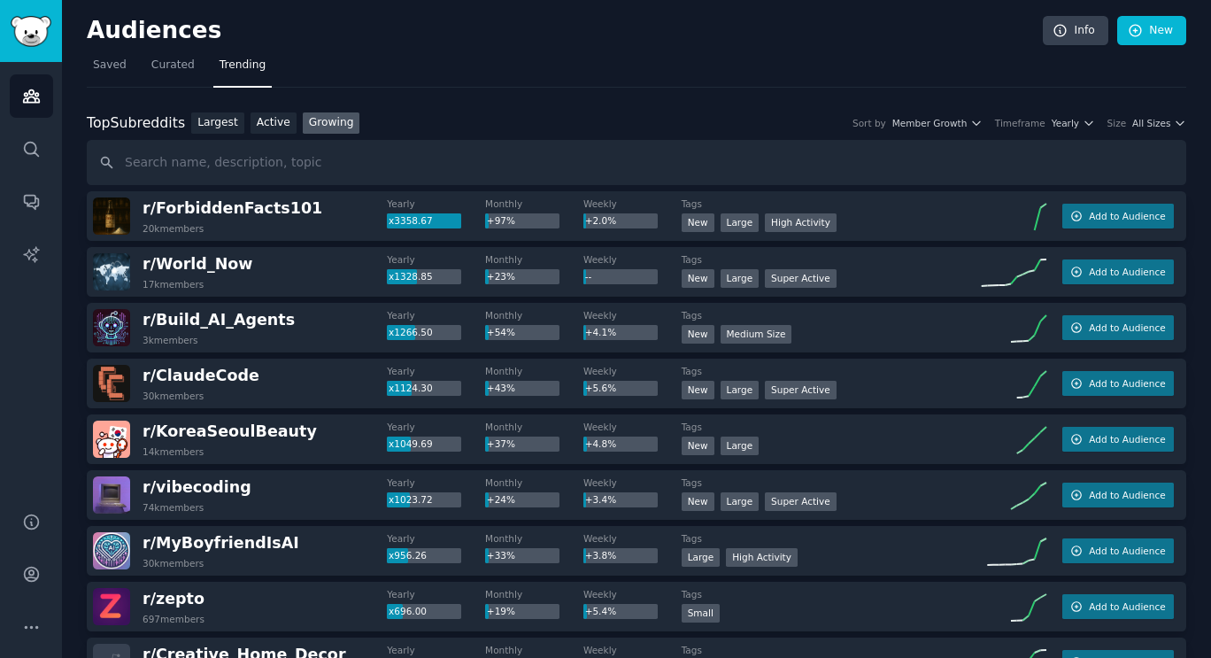
click at [153, 120] on div "Top Subreddits" at bounding box center [136, 123] width 98 height 22
click at [154, 113] on div "Top Subreddits" at bounding box center [136, 123] width 98 height 22
click at [179, 65] on span "Curated" at bounding box center [172, 66] width 43 height 16
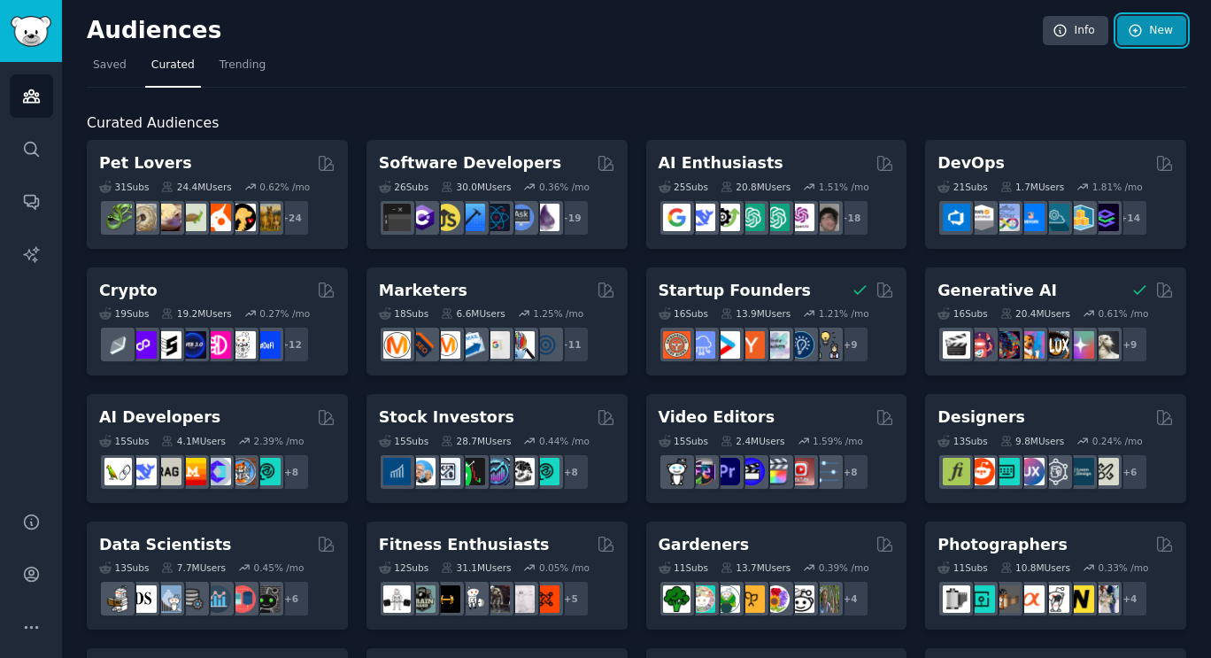
click at [1153, 28] on link "New" at bounding box center [1152, 31] width 69 height 30
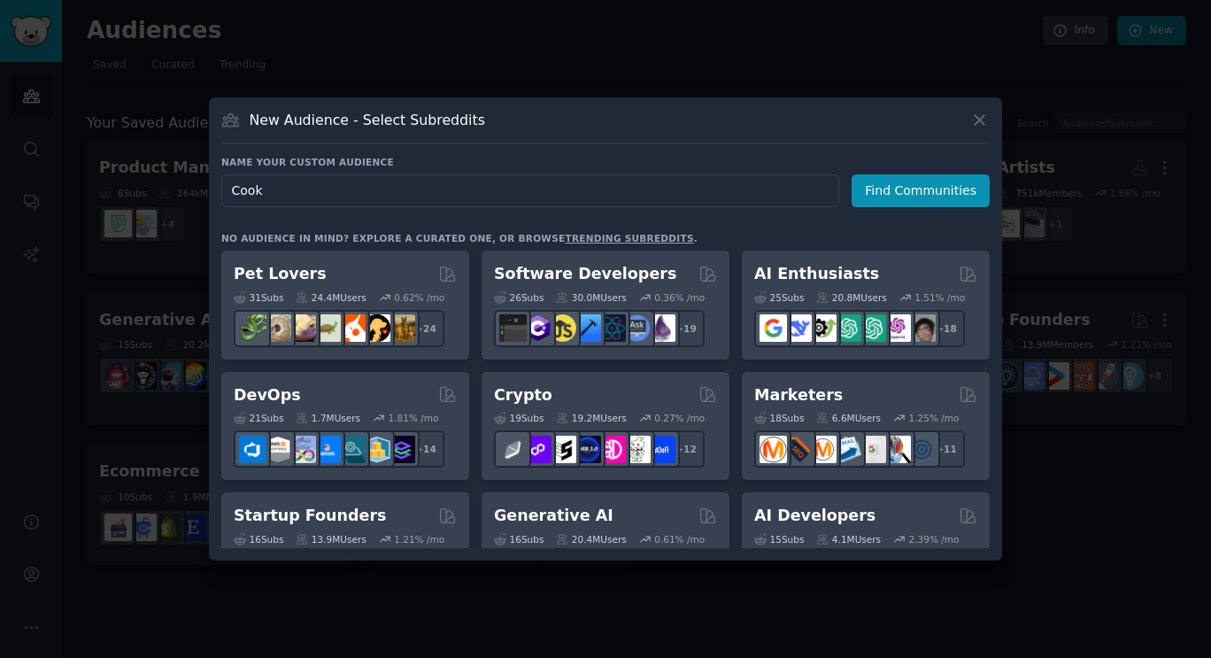
type input "Cooks"
click at [916, 194] on button "Find Communities" at bounding box center [921, 190] width 138 height 33
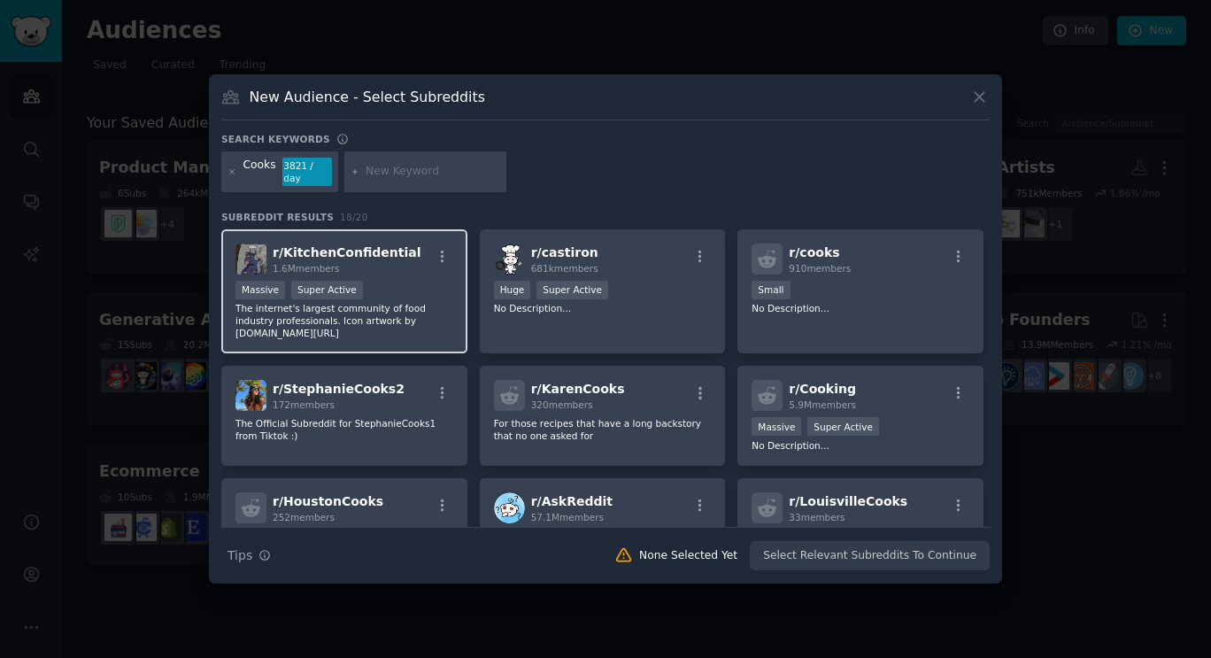
click at [379, 263] on div "1.6M members" at bounding box center [347, 268] width 149 height 12
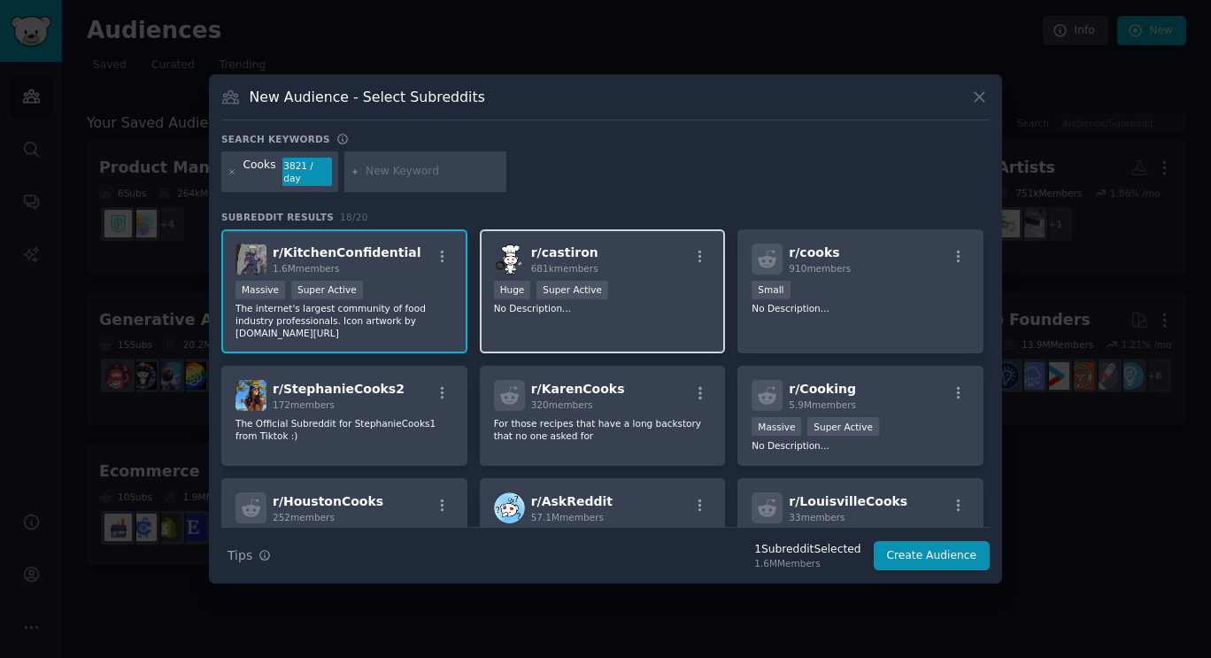
click at [641, 281] on div "Huge Super Active" at bounding box center [603, 292] width 218 height 22
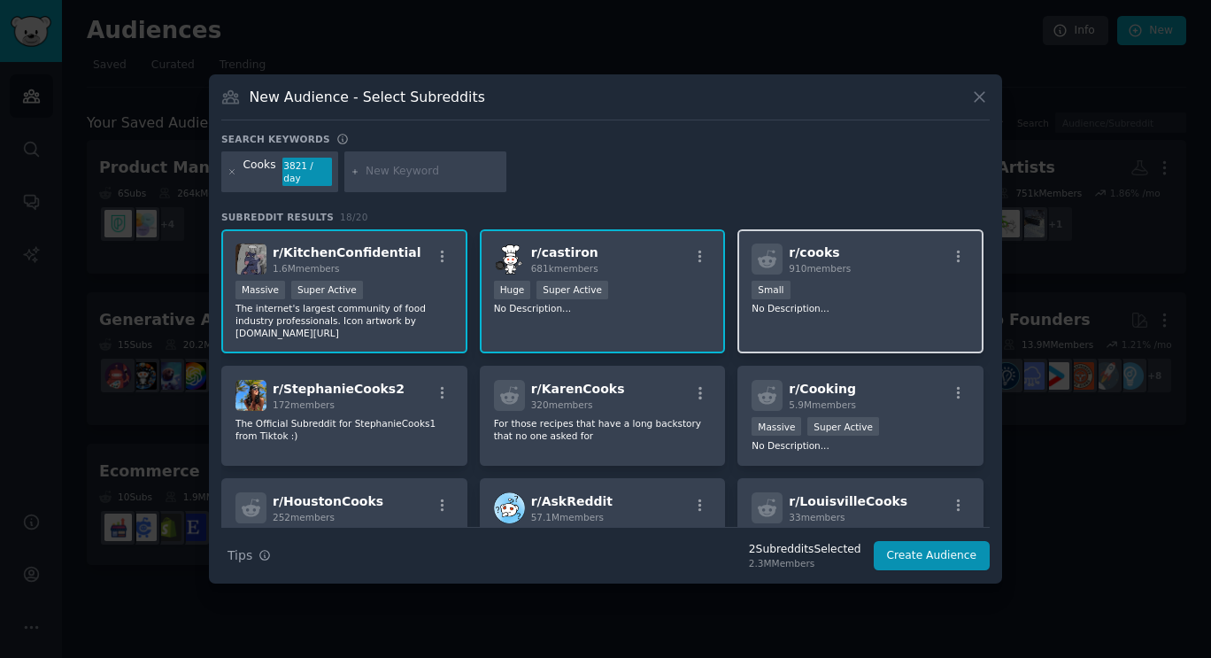
click at [874, 302] on p "No Description..." at bounding box center [861, 308] width 218 height 12
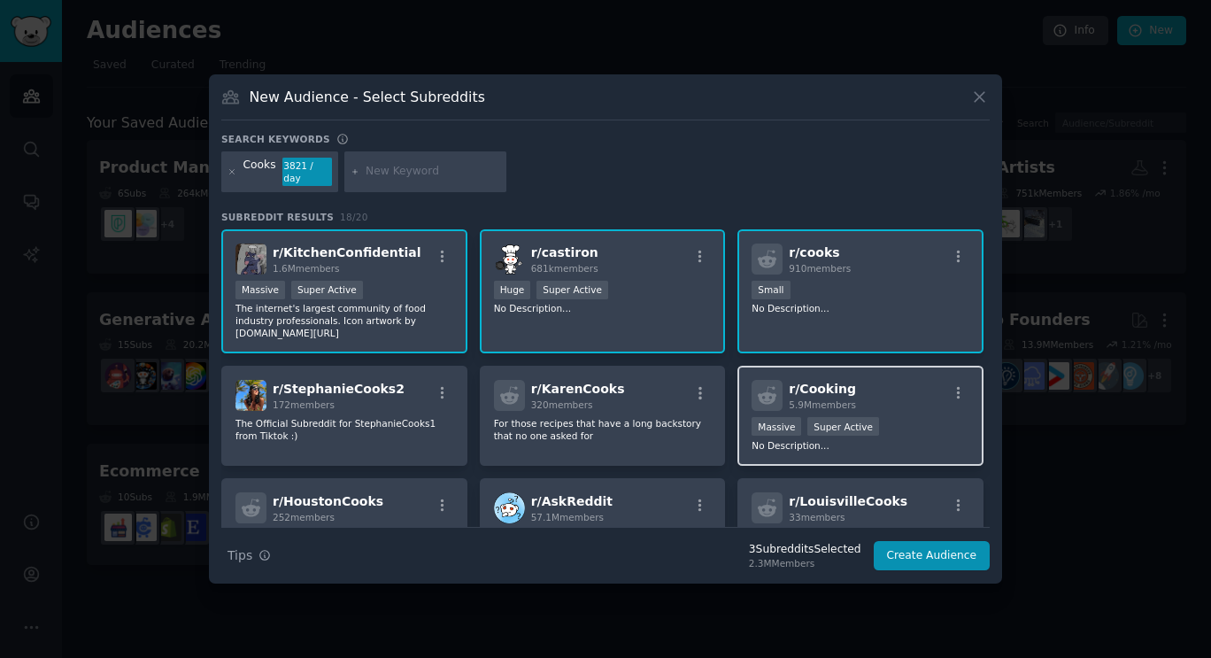
click at [843, 404] on span "5.9M members" at bounding box center [822, 404] width 67 height 11
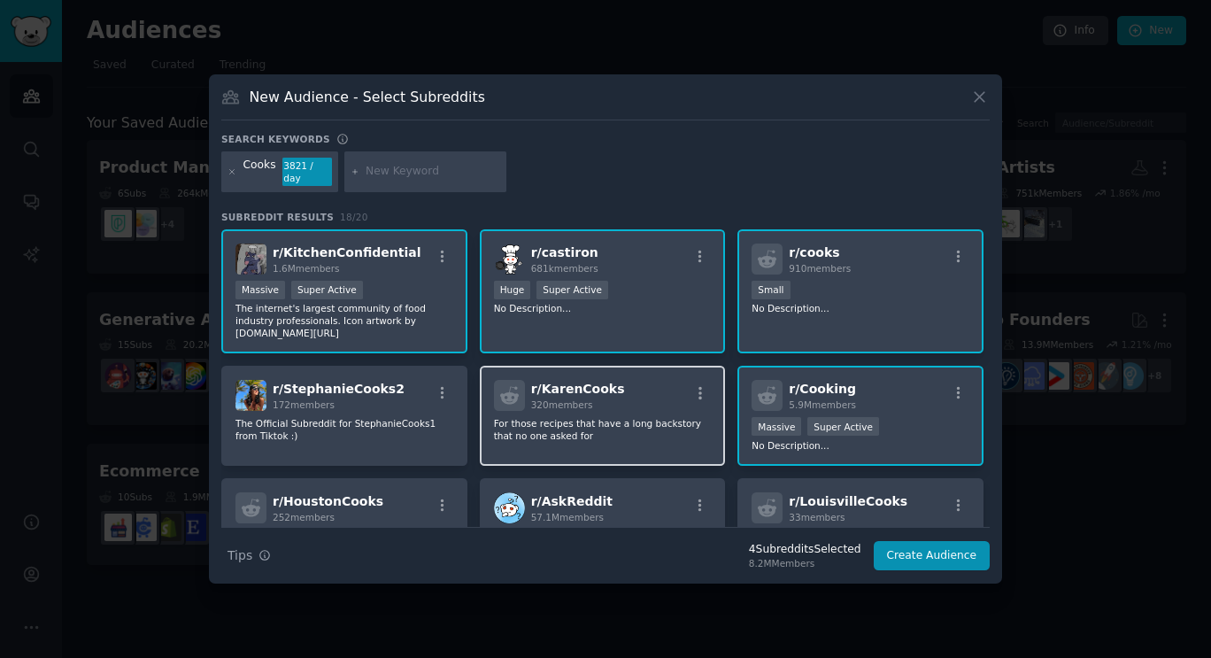
click at [612, 403] on div "r/ KarenCooks 320 members" at bounding box center [603, 395] width 218 height 31
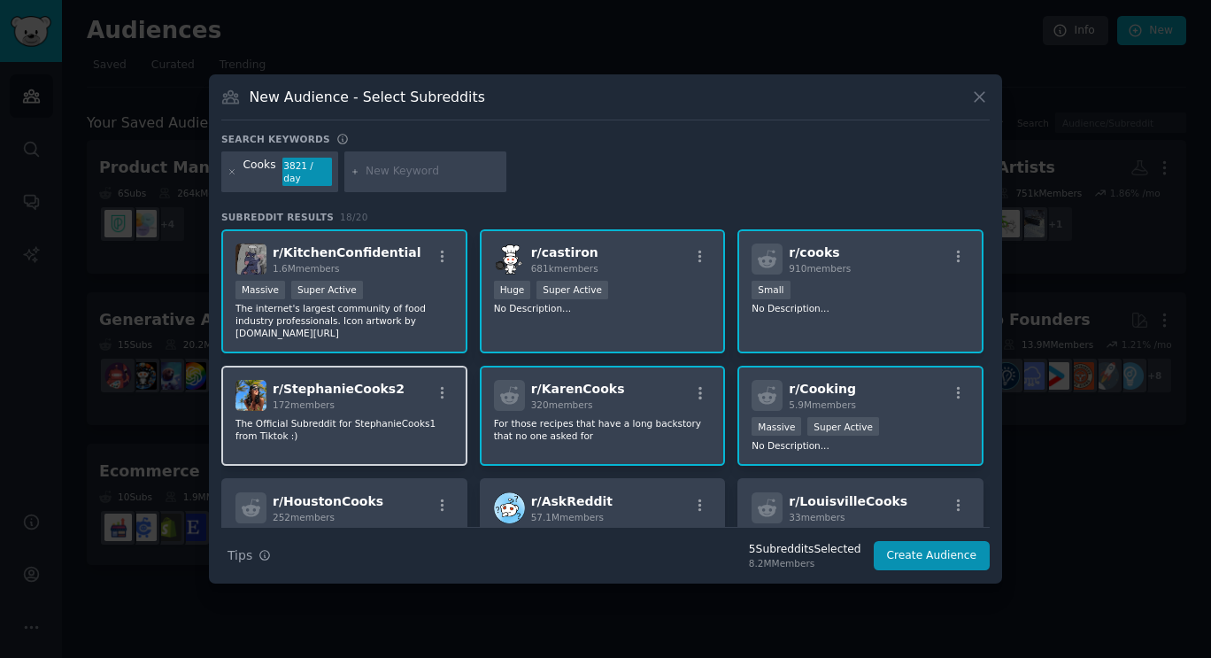
click at [388, 399] on div "r/ StephanieCooks2 172 members" at bounding box center [345, 395] width 218 height 31
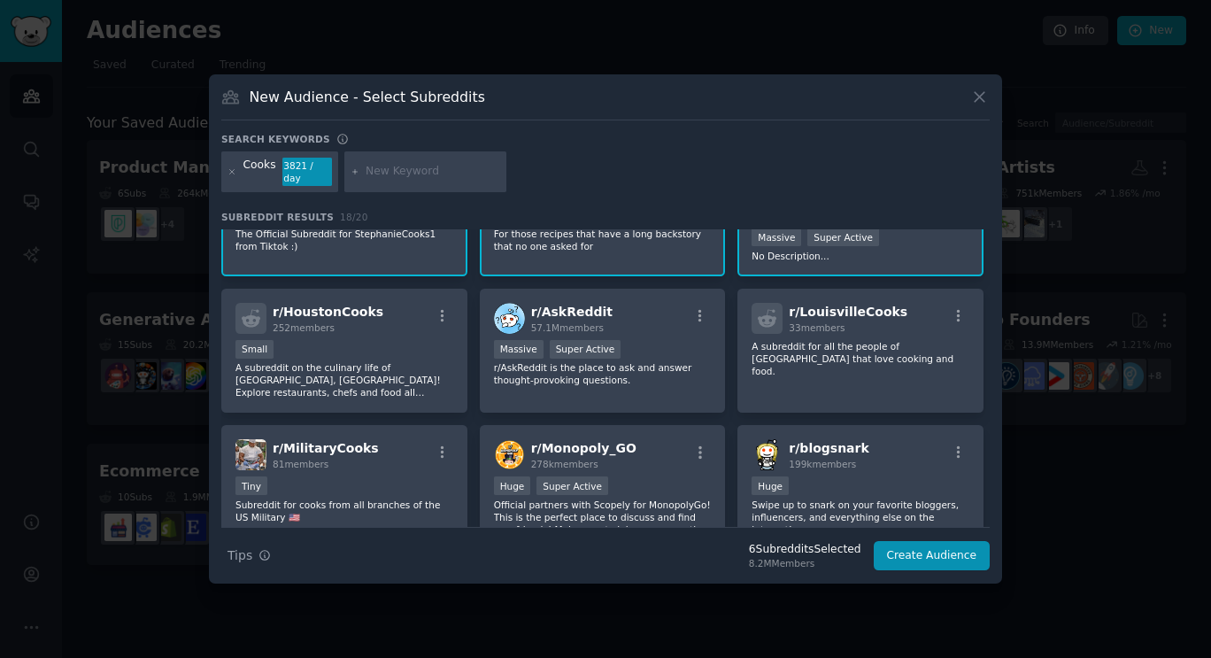
scroll to position [203, 0]
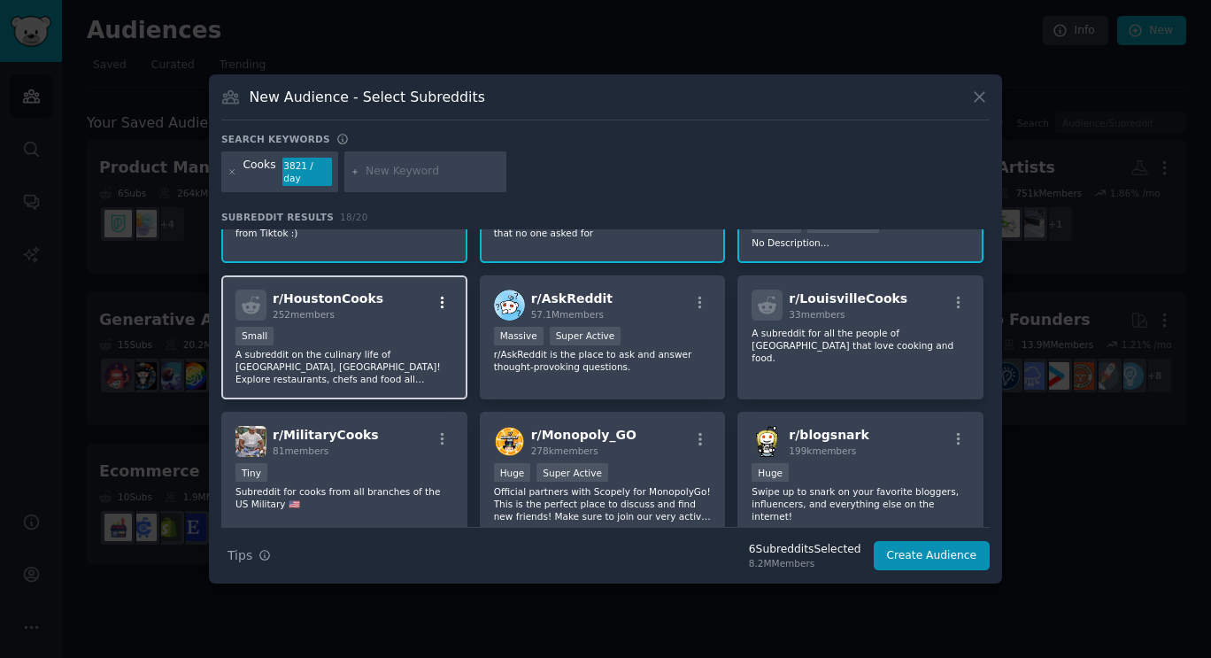
click at [431, 298] on button "button" at bounding box center [442, 303] width 22 height 16
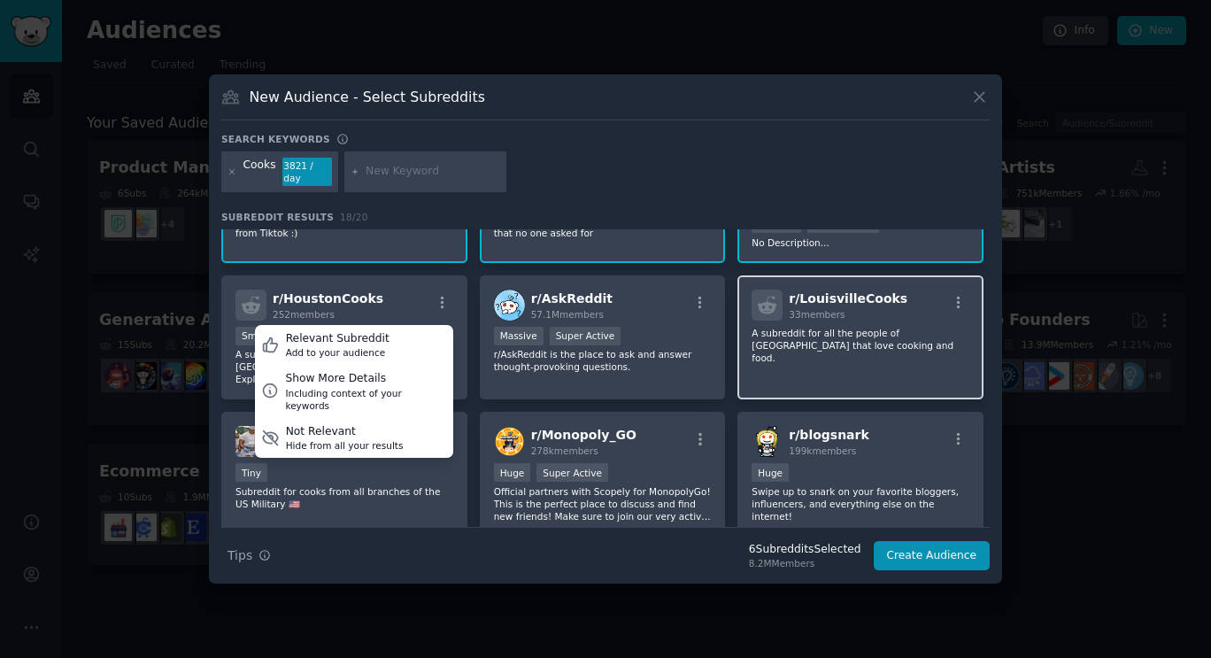
click at [885, 336] on p "A subreddit for all the people of Louisville that love cooking and food." at bounding box center [861, 345] width 218 height 37
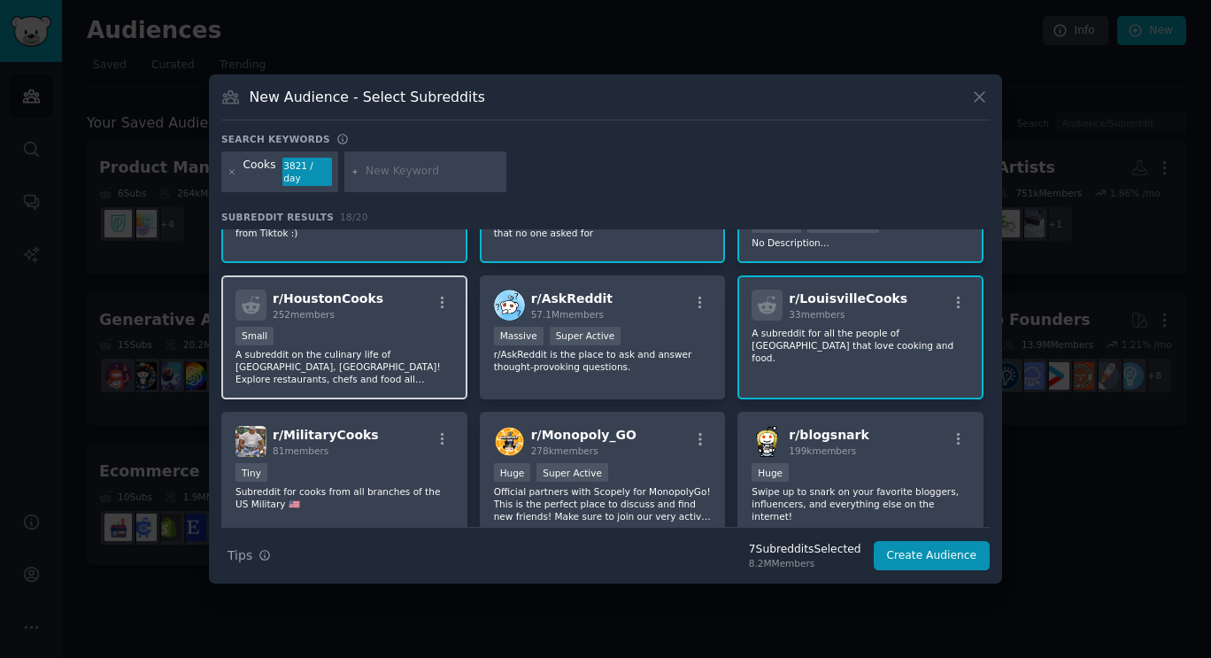
click at [389, 339] on div "Small" at bounding box center [345, 338] width 218 height 22
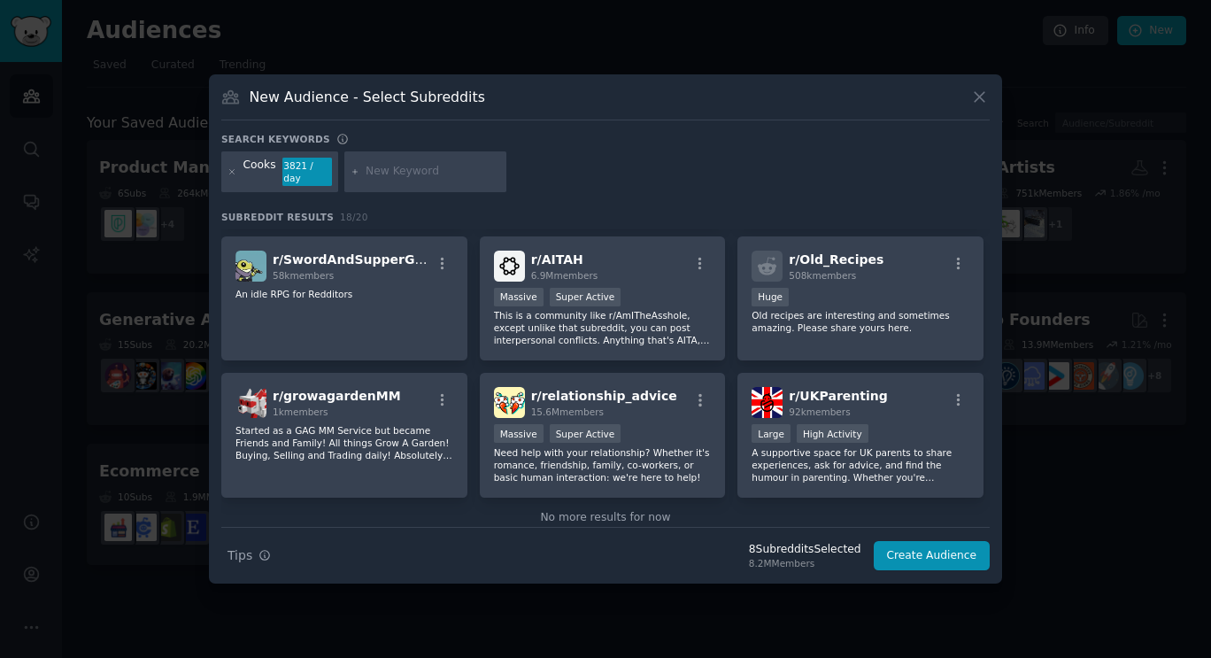
scroll to position [516, 0]
click at [944, 545] on button "Create Audience" at bounding box center [932, 556] width 117 height 30
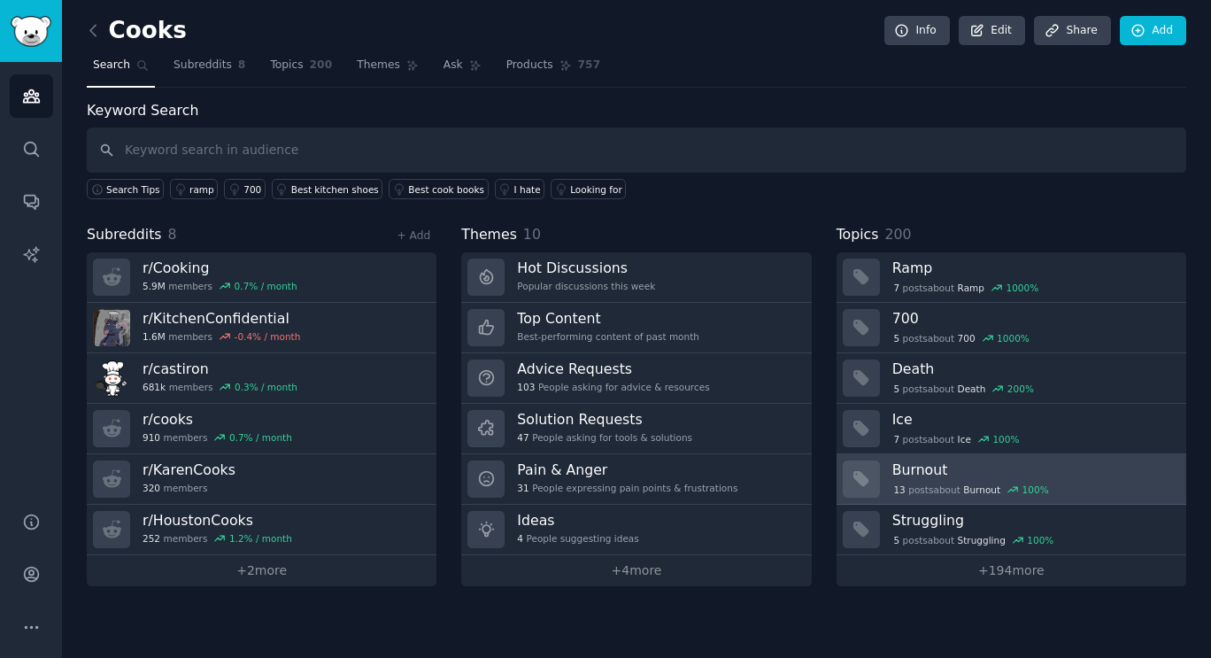
click at [1115, 483] on div "13 post s about Burnout 100 %" at bounding box center [1034, 490] width 282 height 16
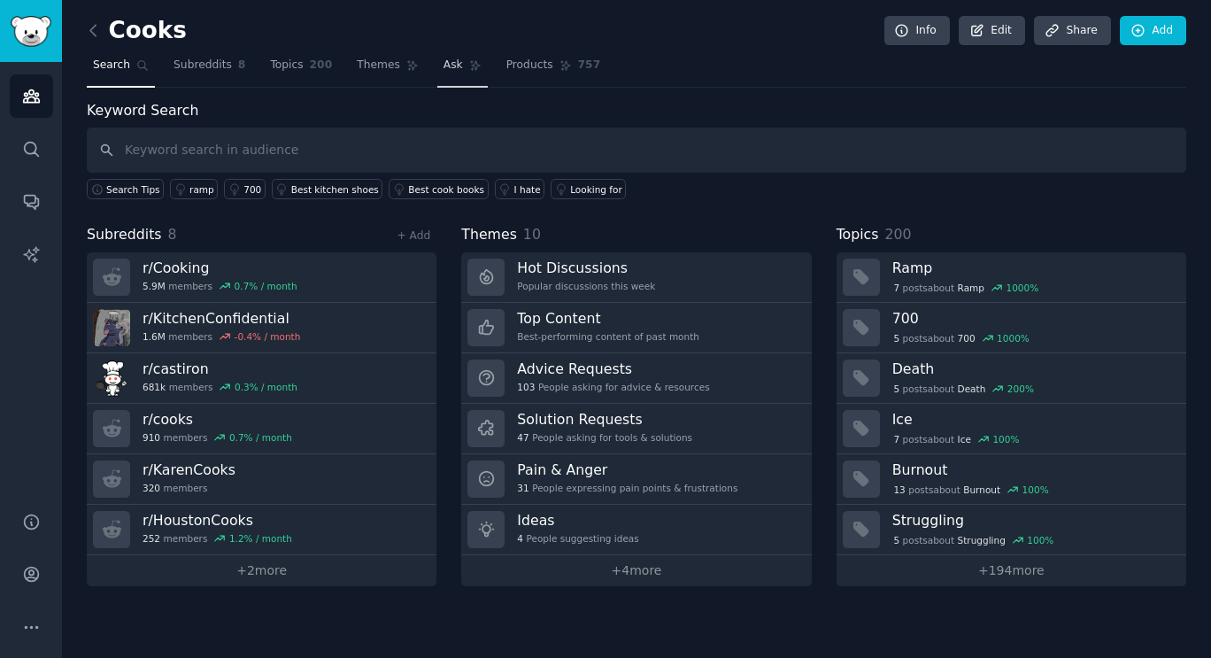
click at [444, 58] on span "Ask" at bounding box center [453, 66] width 19 height 16
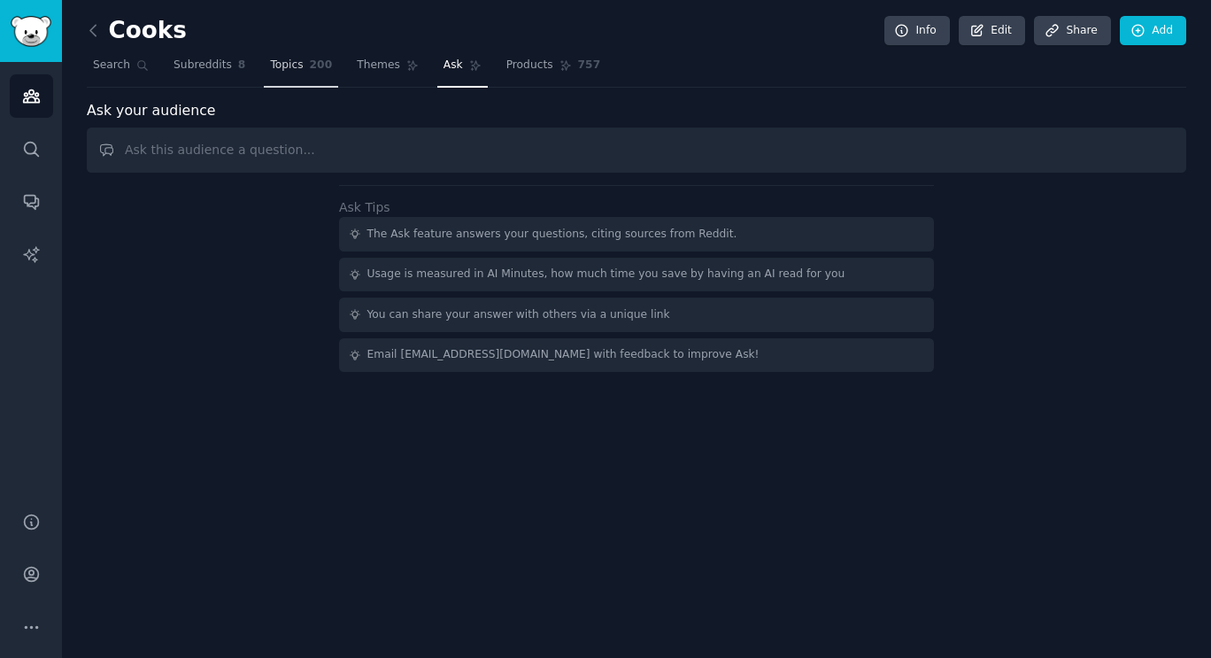
click at [280, 65] on span "Topics" at bounding box center [286, 66] width 33 height 16
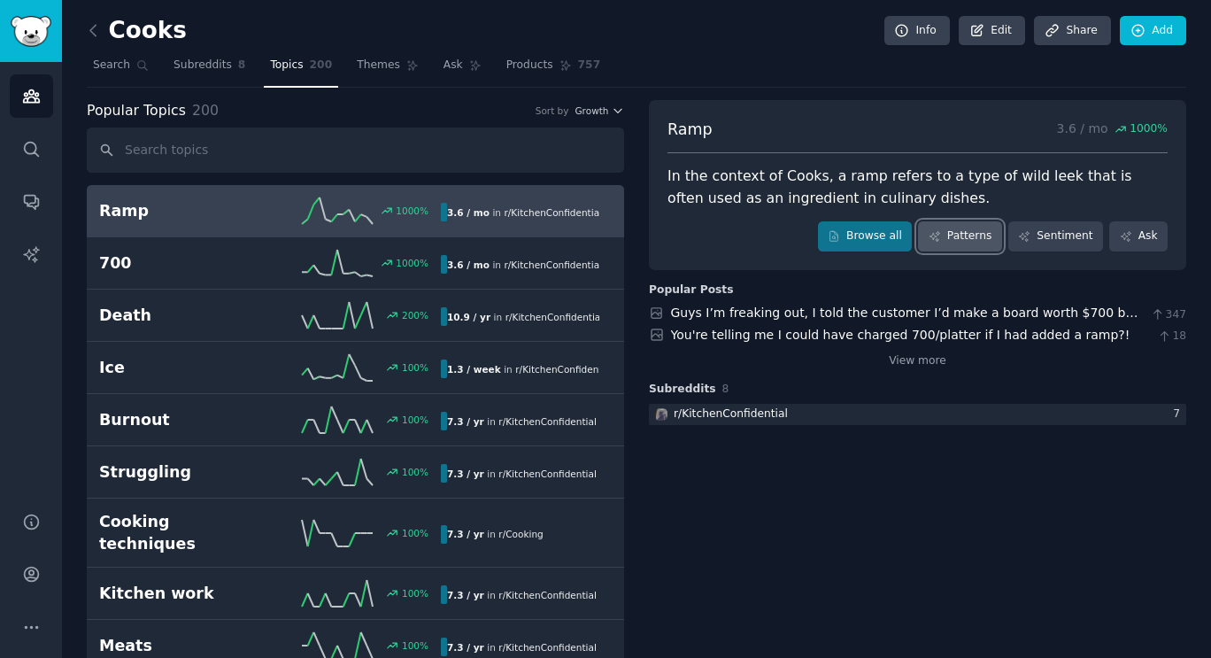
click at [978, 242] on link "Patterns" at bounding box center [959, 236] width 83 height 30
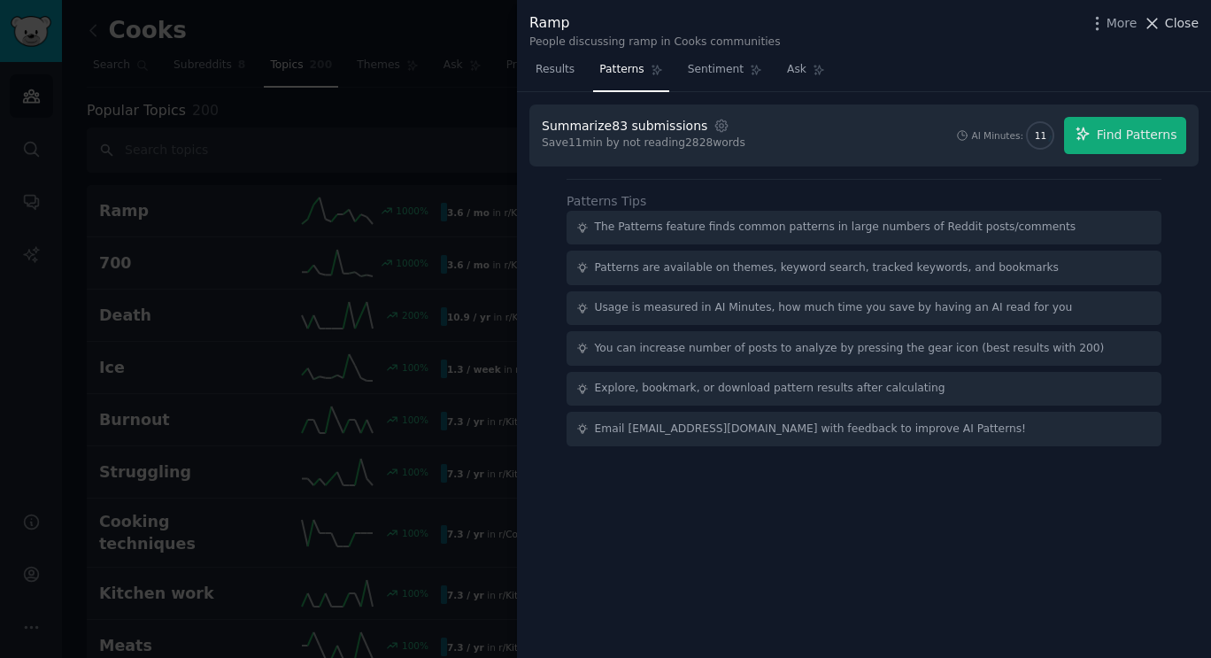
click at [1171, 30] on span "Close" at bounding box center [1182, 23] width 34 height 19
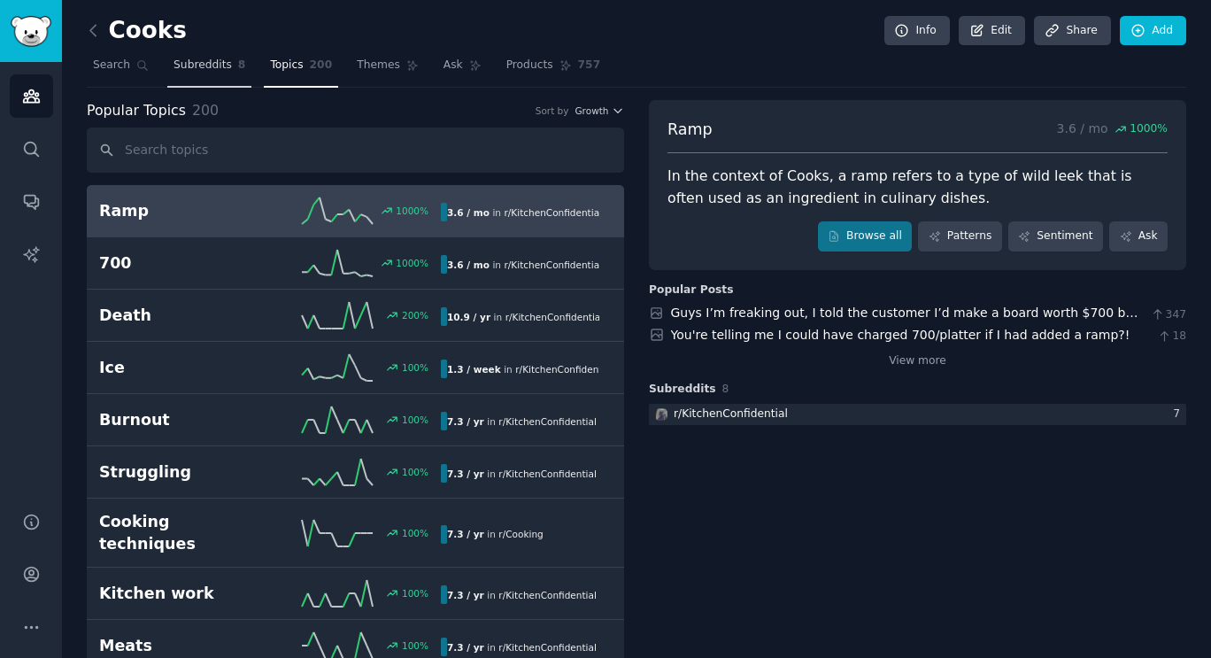
click at [206, 66] on span "Subreddits" at bounding box center [203, 66] width 58 height 16
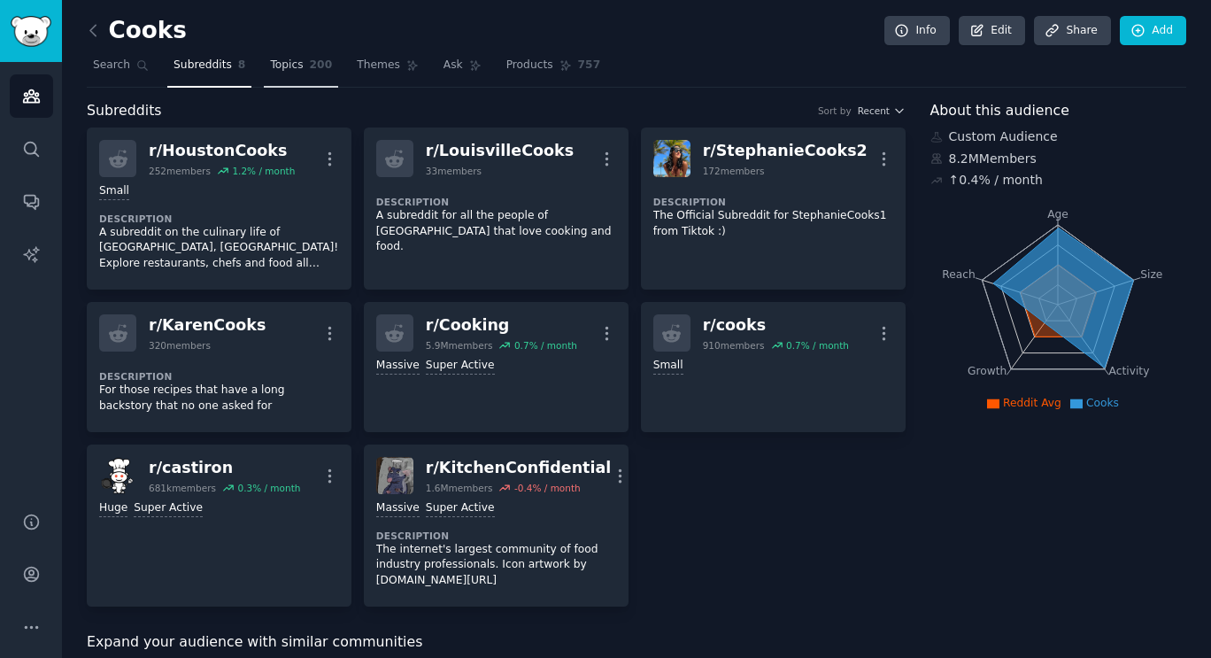
click at [286, 68] on span "Topics" at bounding box center [286, 66] width 33 height 16
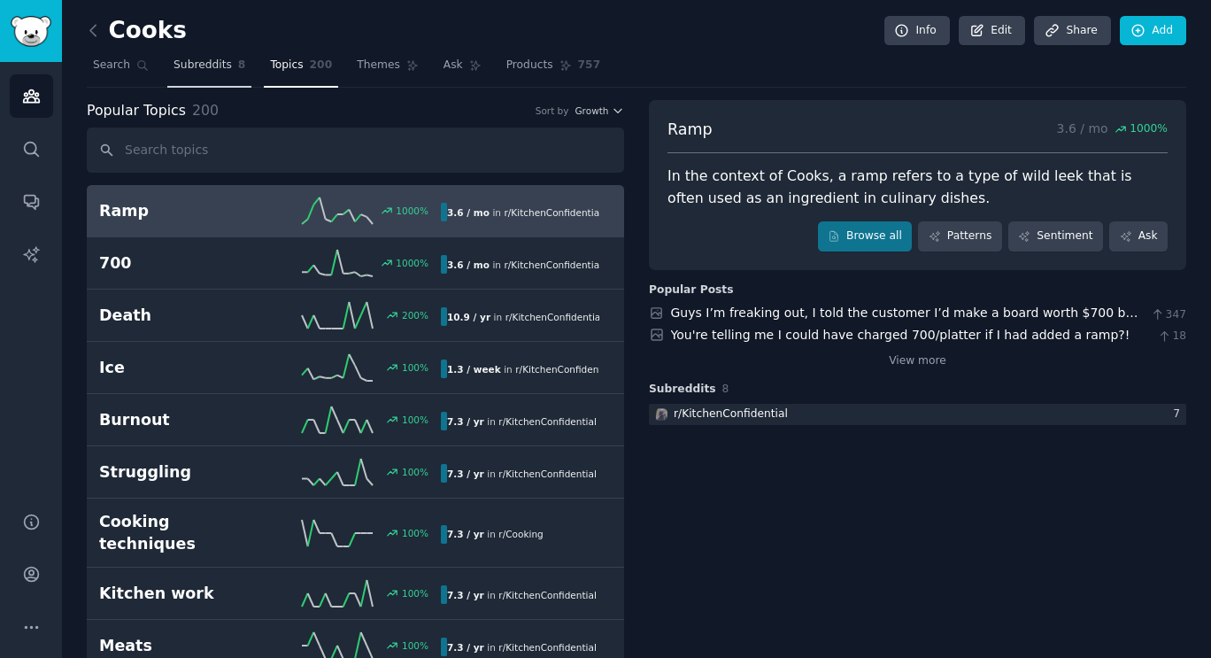
click at [186, 59] on span "Subreddits" at bounding box center [203, 66] width 58 height 16
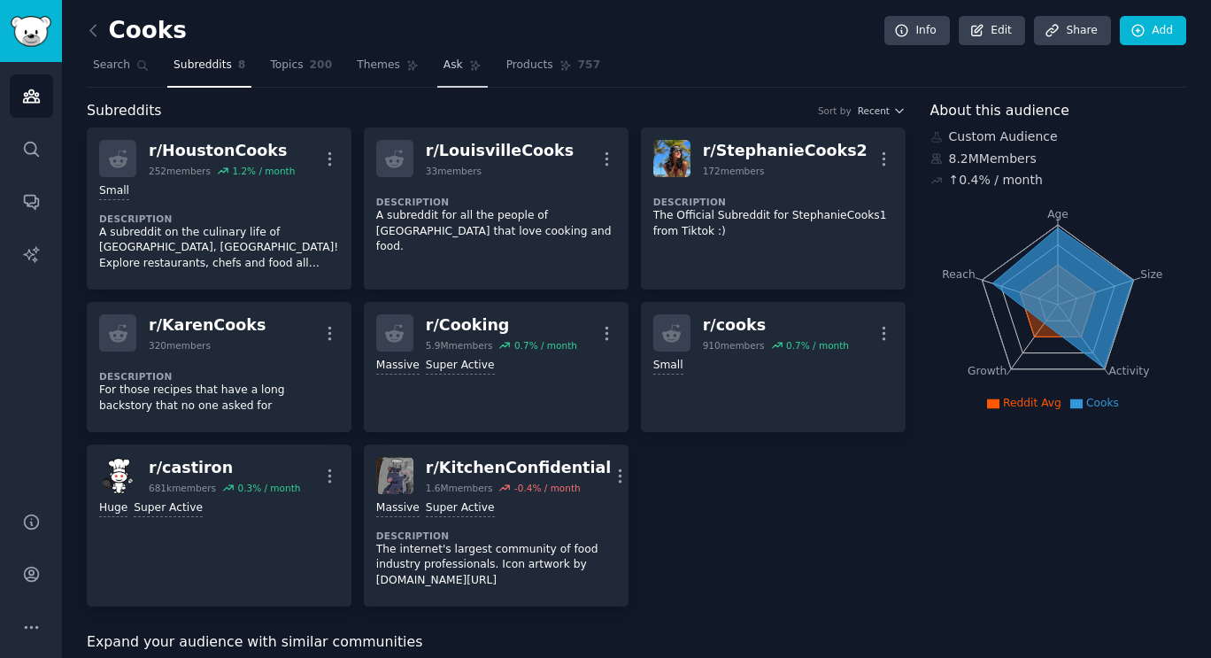
click at [438, 68] on link "Ask" at bounding box center [462, 69] width 50 height 36
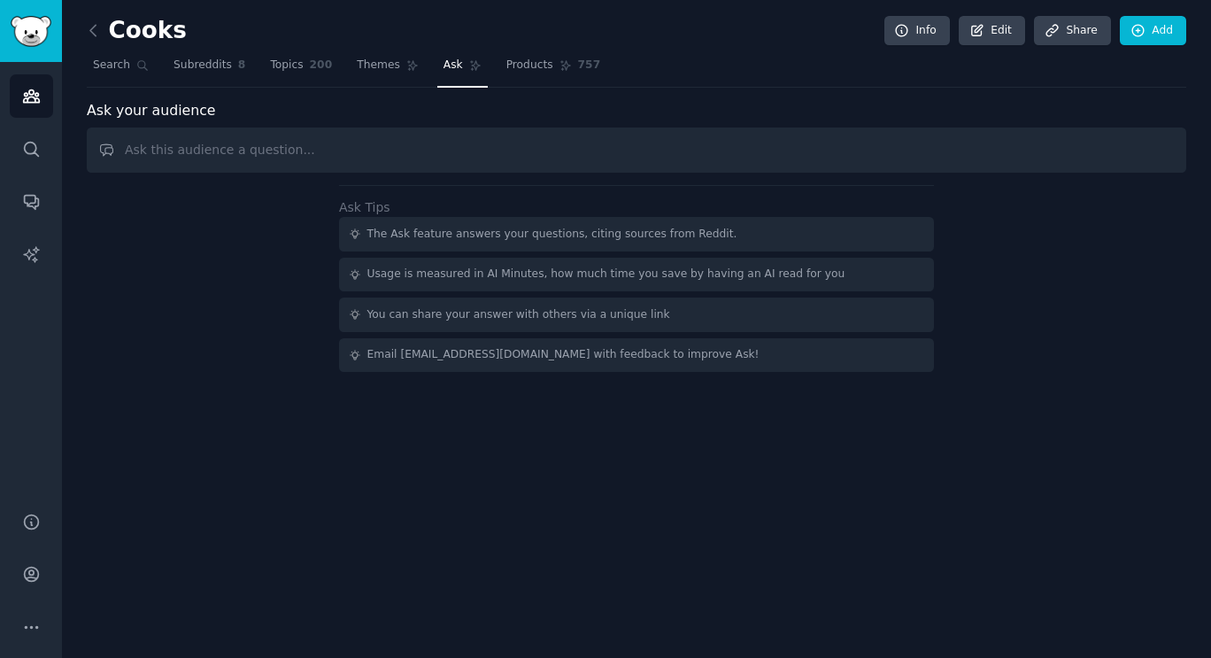
click at [894, 240] on div "The Ask feature answers your questions, citing sources from Reddit." at bounding box center [636, 234] width 595 height 35
click at [282, 67] on span "Topics" at bounding box center [286, 66] width 33 height 16
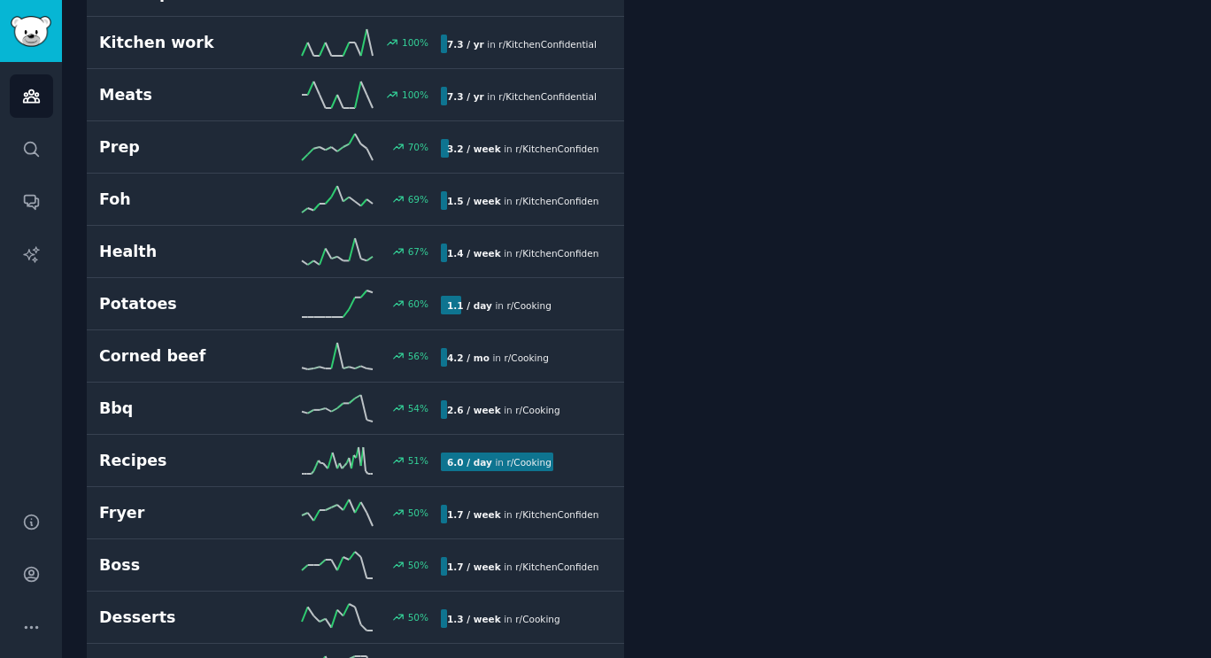
scroll to position [548, 0]
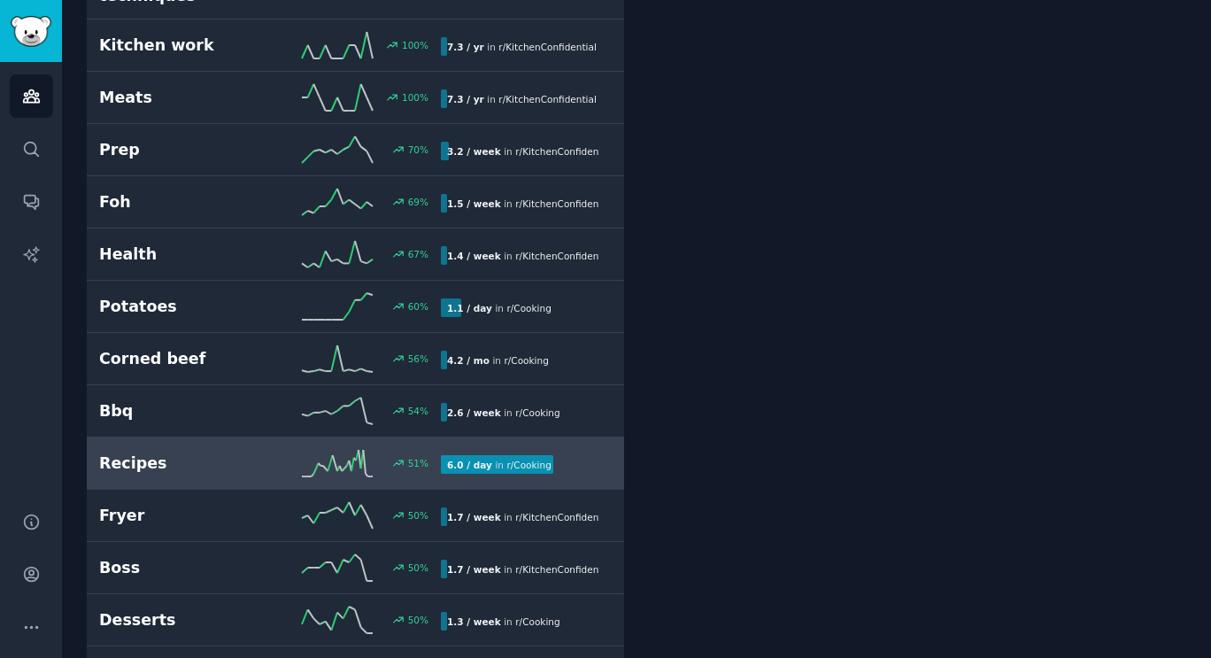
click at [159, 460] on link "Recipes 51 % 6.0 / day in r/ Cooking" at bounding box center [356, 463] width 538 height 52
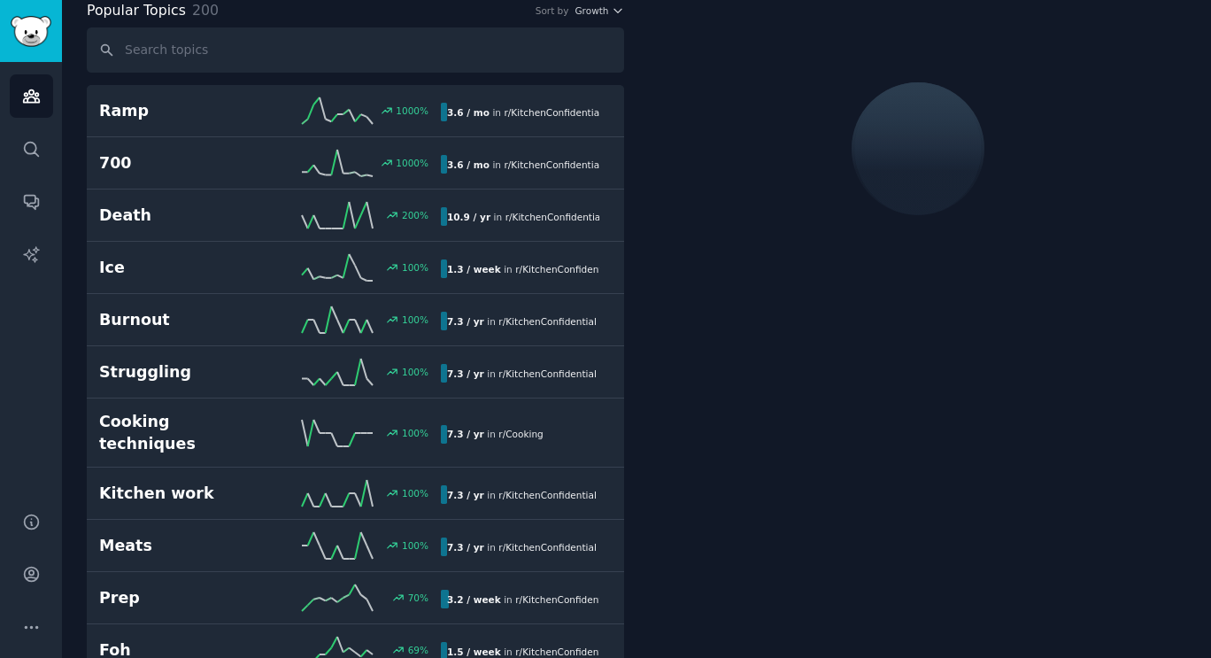
scroll to position [99, 0]
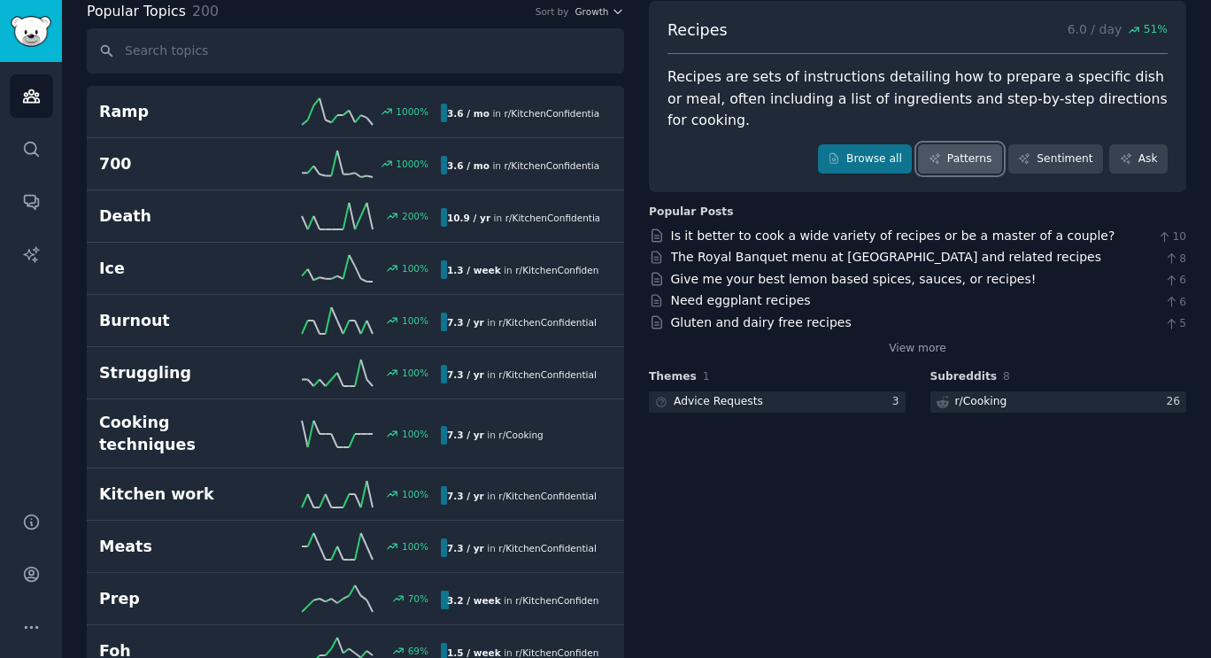
click at [980, 144] on link "Patterns" at bounding box center [959, 159] width 83 height 30
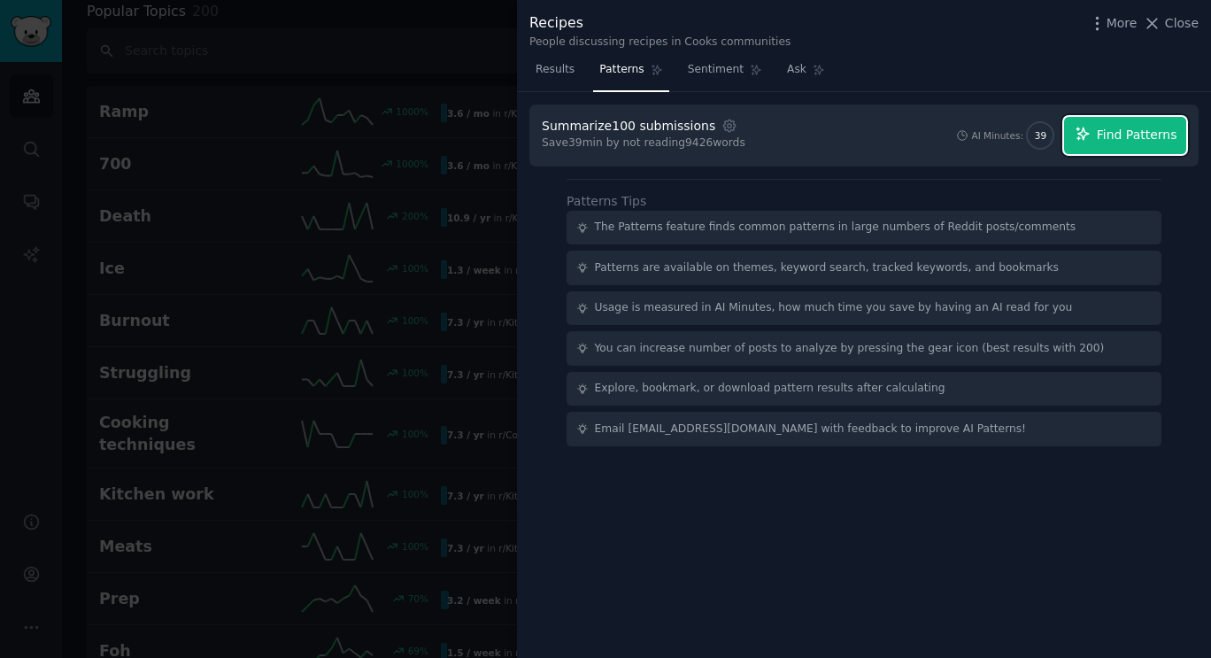
click at [1144, 132] on span "Find Patterns" at bounding box center [1137, 135] width 81 height 19
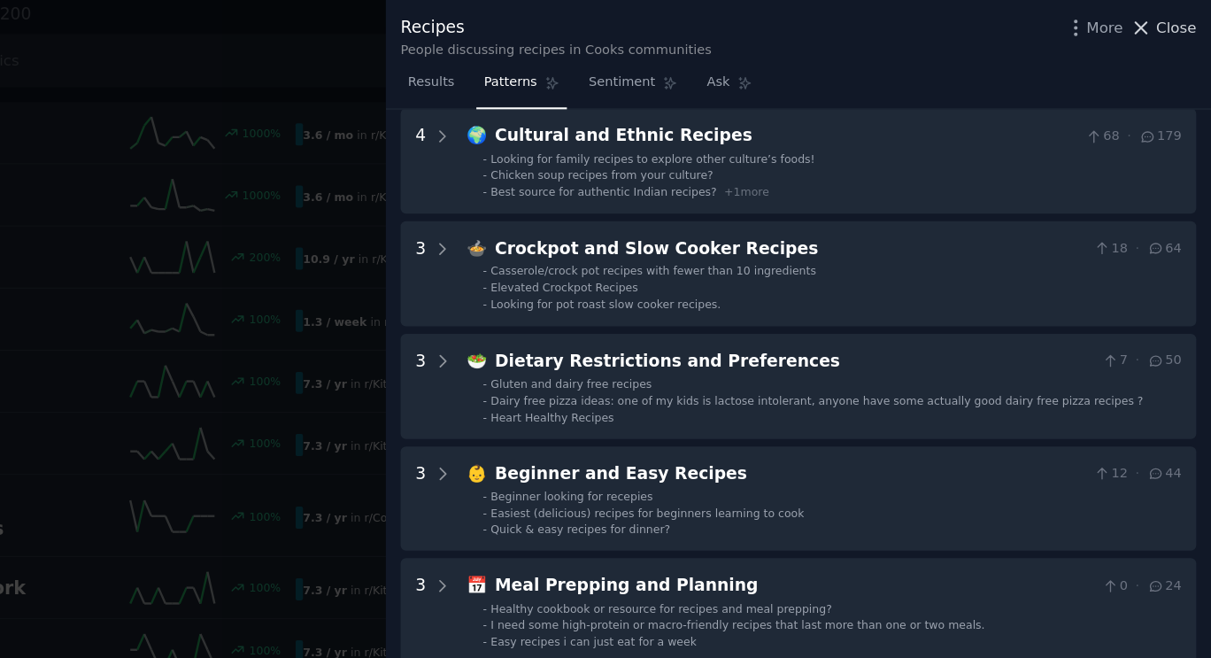
click at [1162, 25] on icon at bounding box center [1152, 23] width 19 height 19
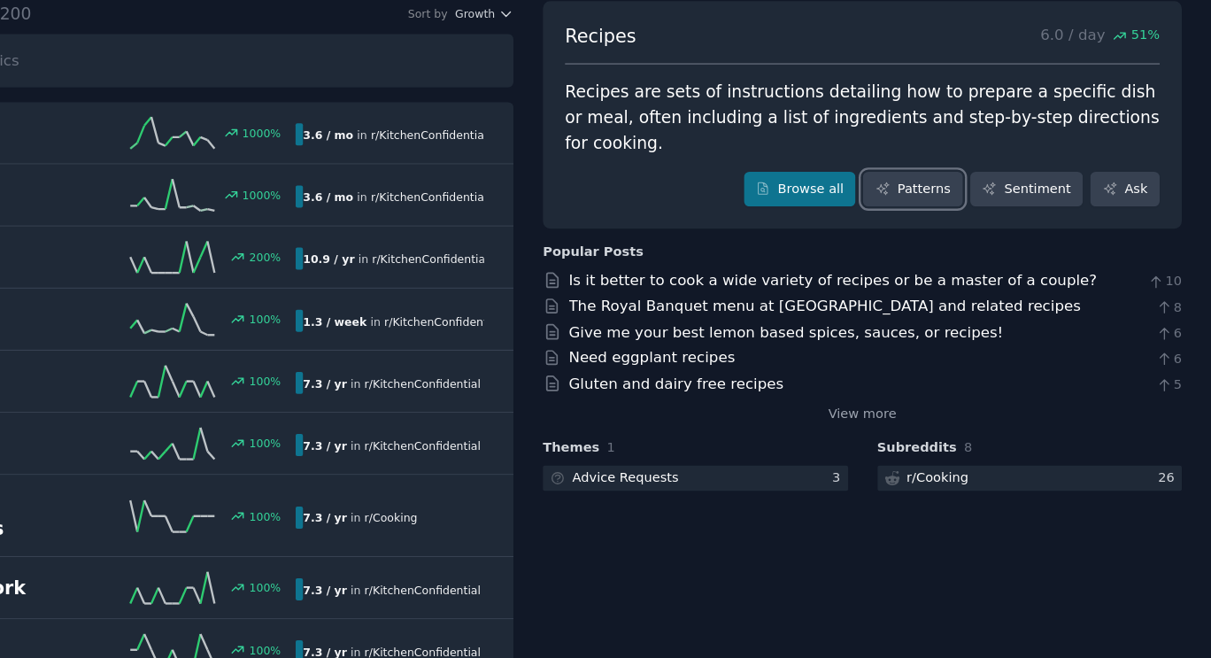
scroll to position [98, 0]
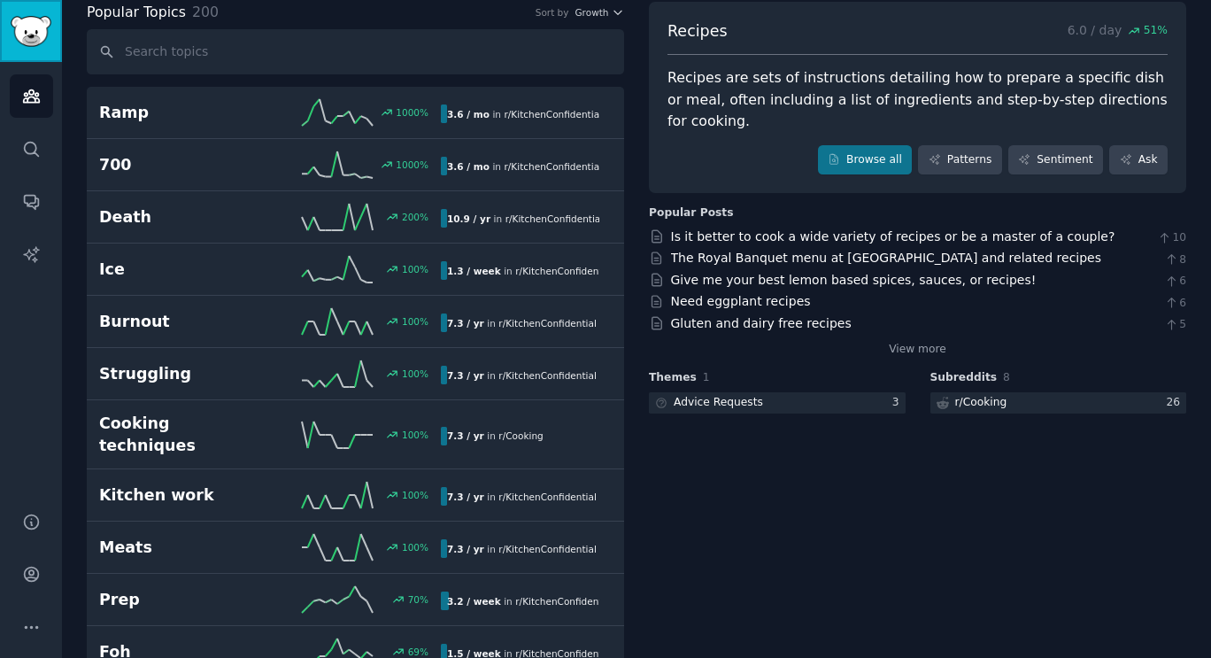
click at [24, 30] on img "Sidebar" at bounding box center [31, 31] width 41 height 31
